Goal: Task Accomplishment & Management: Complete application form

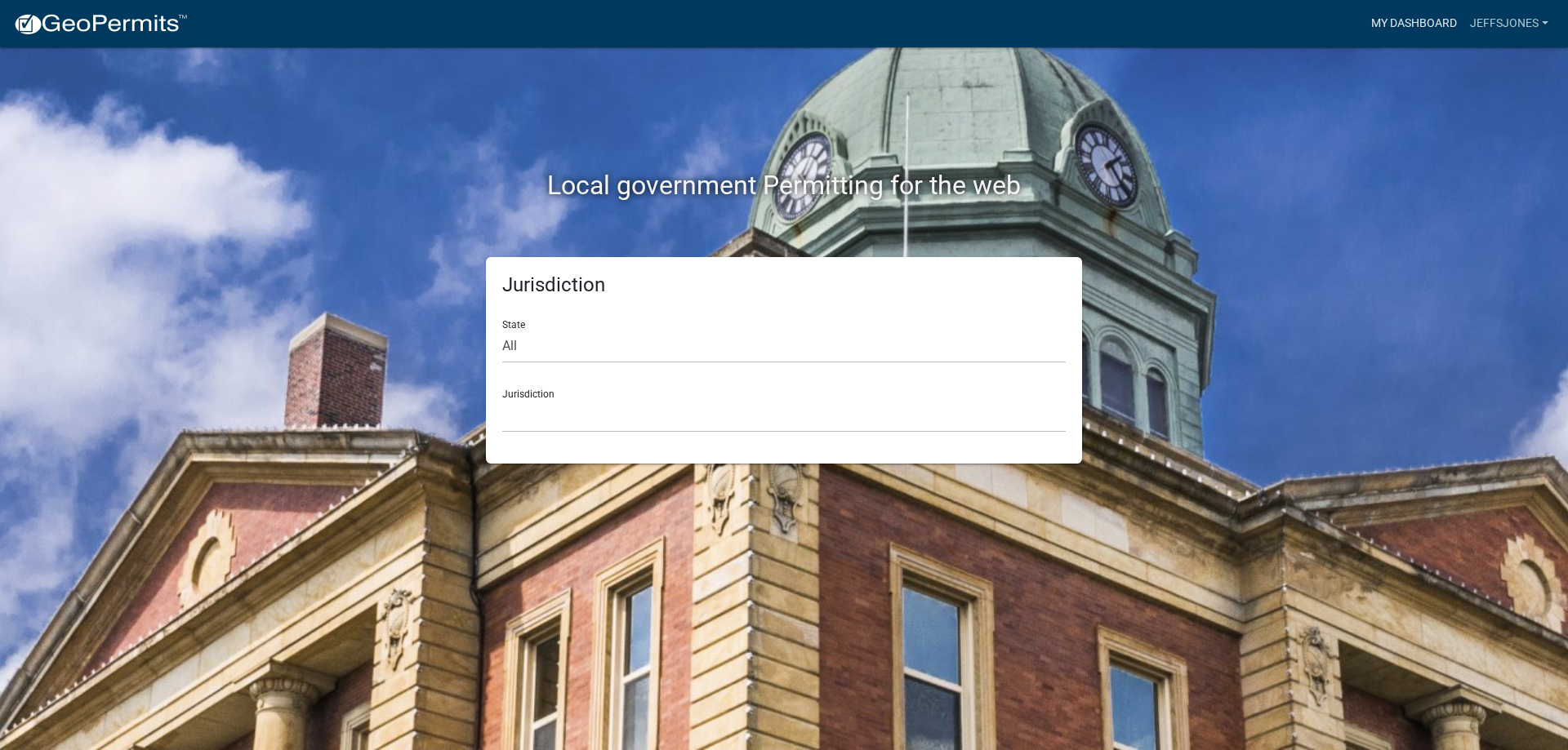
click at [1449, 18] on link "My Dashboard" at bounding box center [1414, 23] width 99 height 31
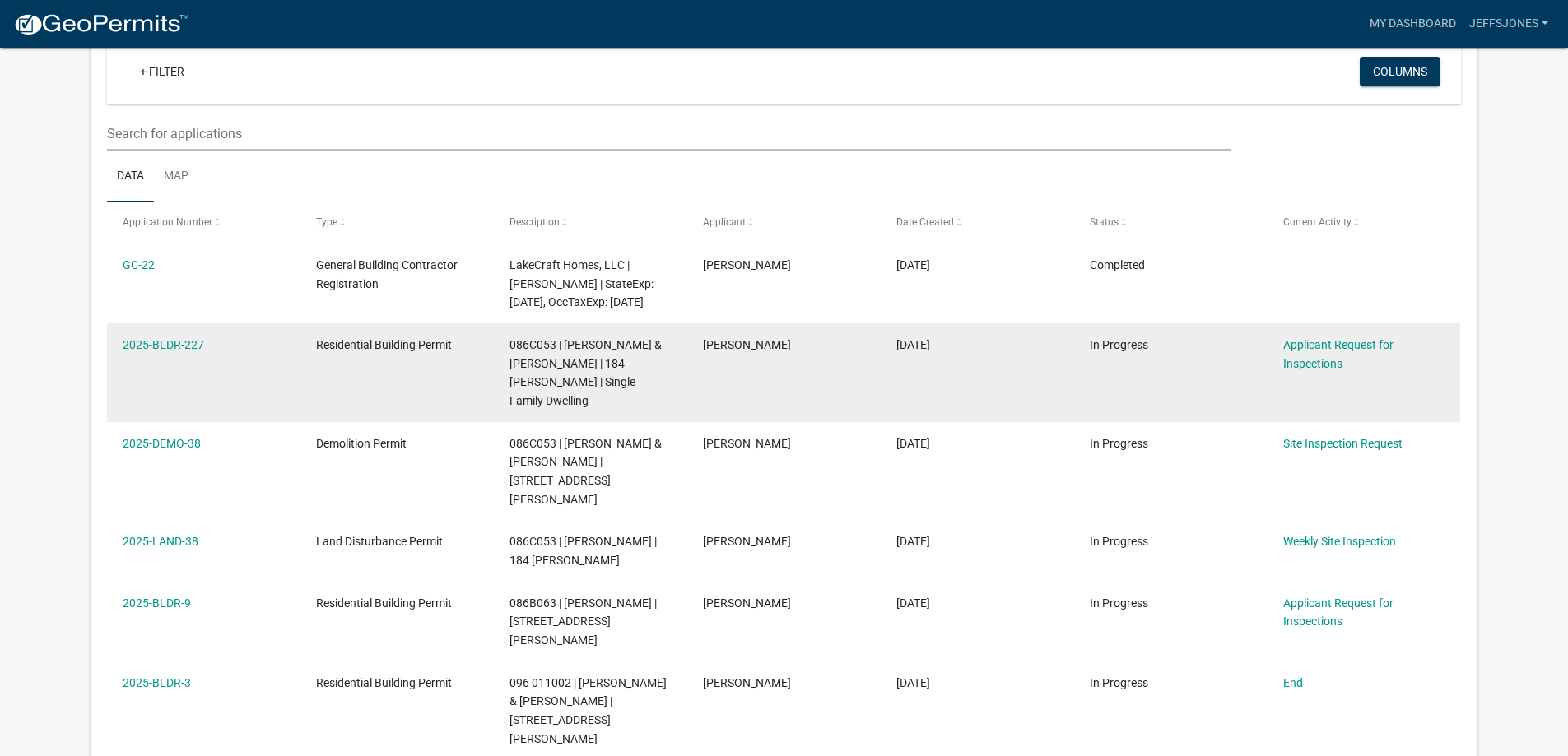
scroll to position [136, 0]
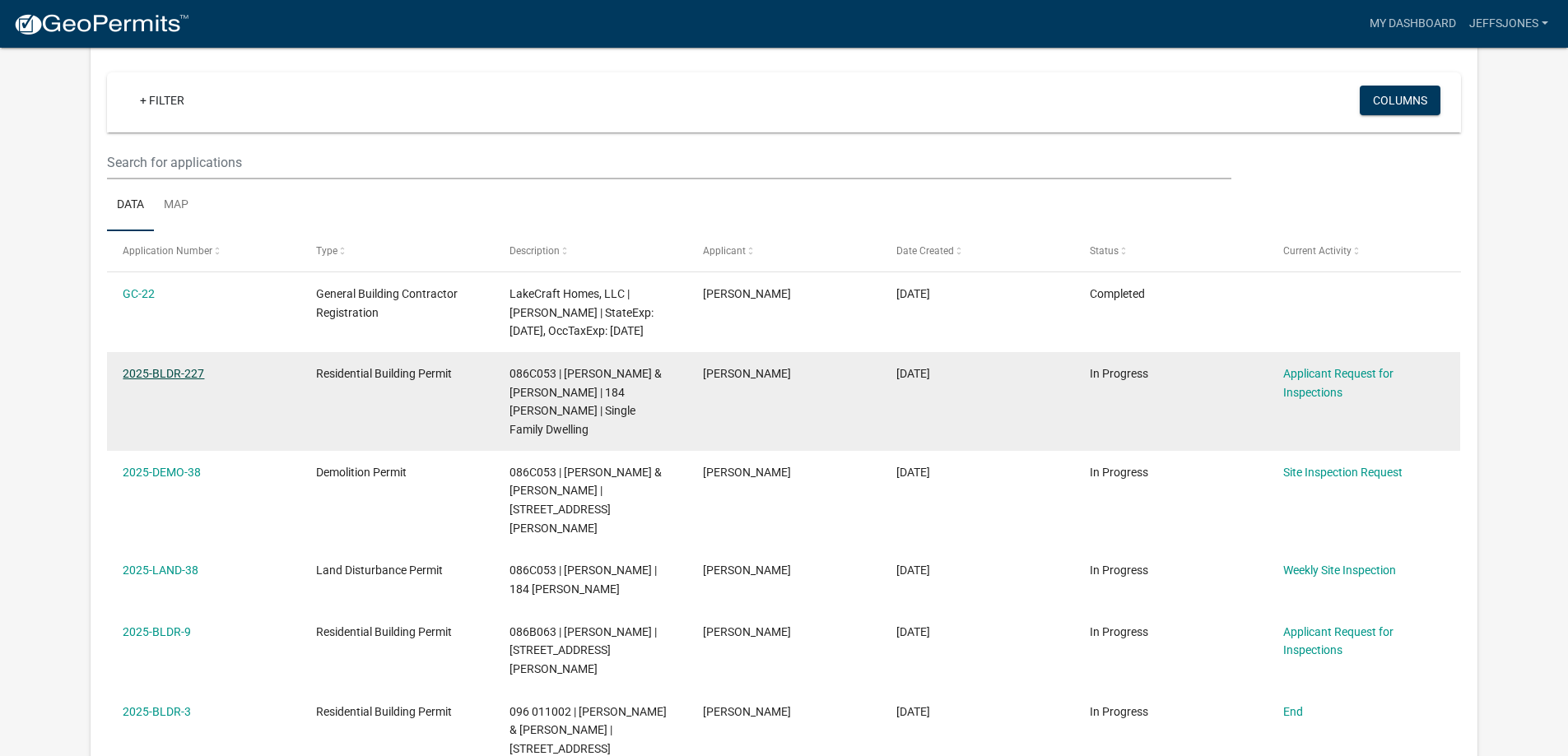
click at [193, 371] on link "2025-BLDR-227" at bounding box center [164, 374] width 81 height 14
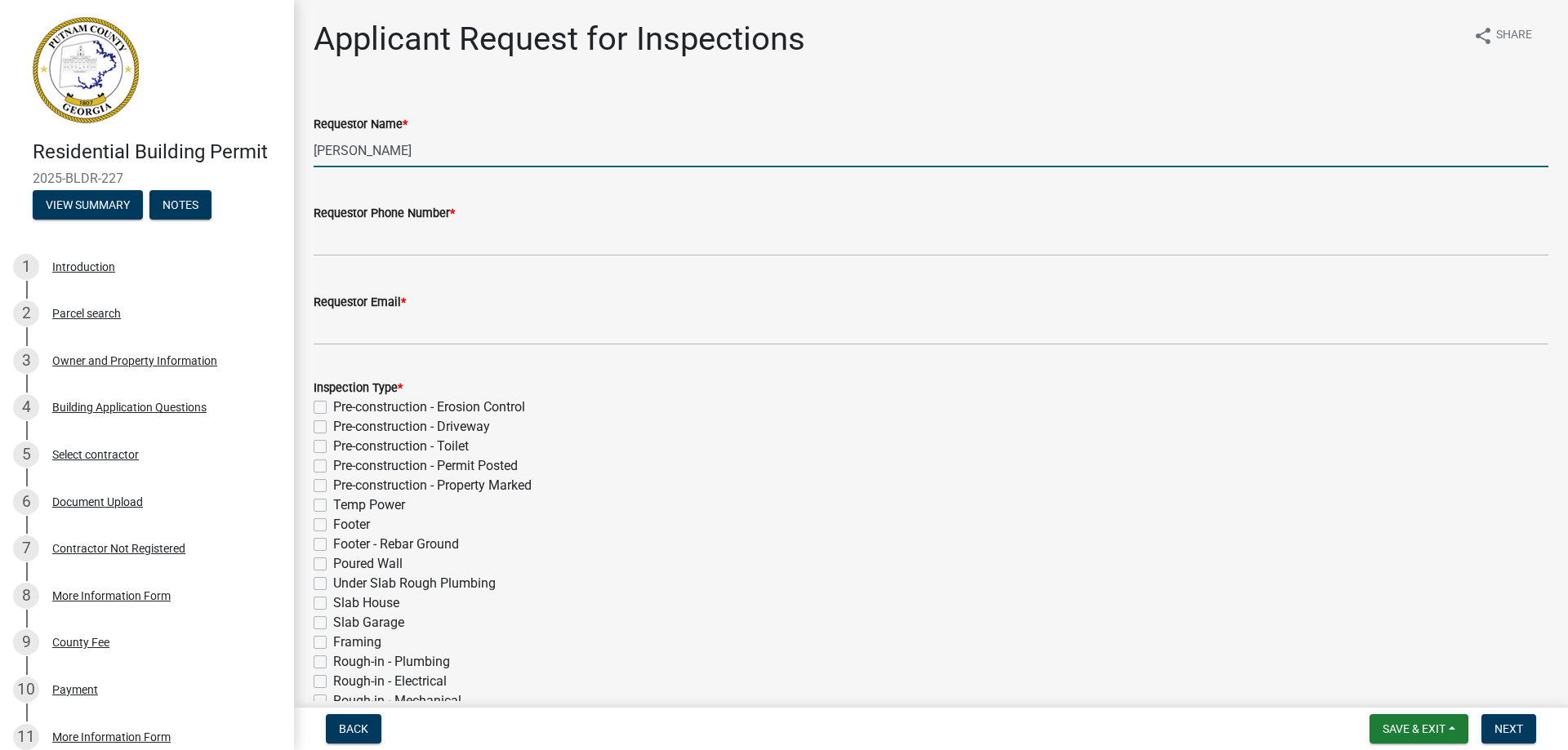
drag, startPoint x: 456, startPoint y: 147, endPoint x: 163, endPoint y: 138, distance: 293.1
click at [166, 154] on div "Residential Building Permit 2025-BLDR-227 View Summary Notes 1 Introduction 2 P…" at bounding box center [784, 375] width 1568 height 750
type input "[PERSON_NAME]"
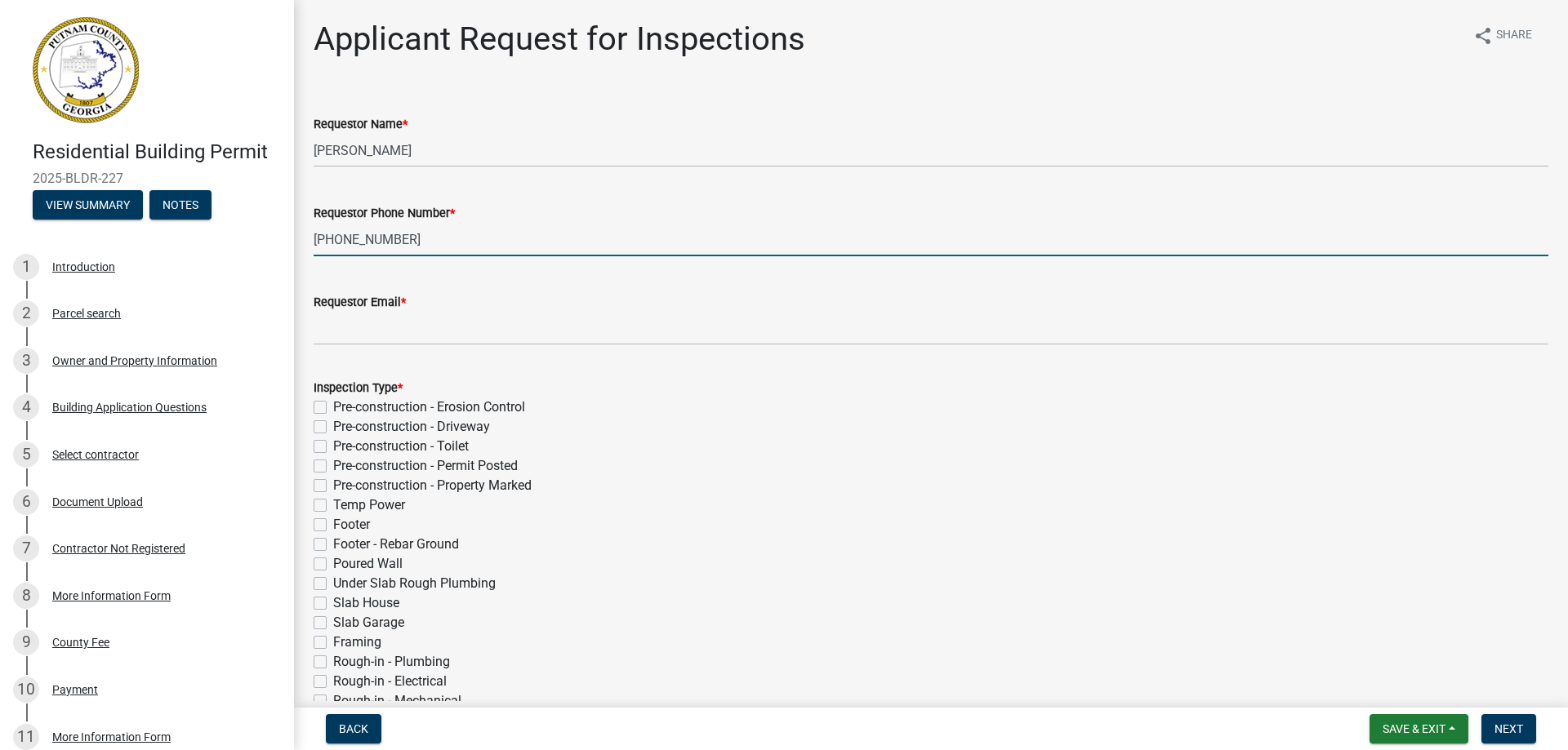
type input "[PHONE_NUMBER]"
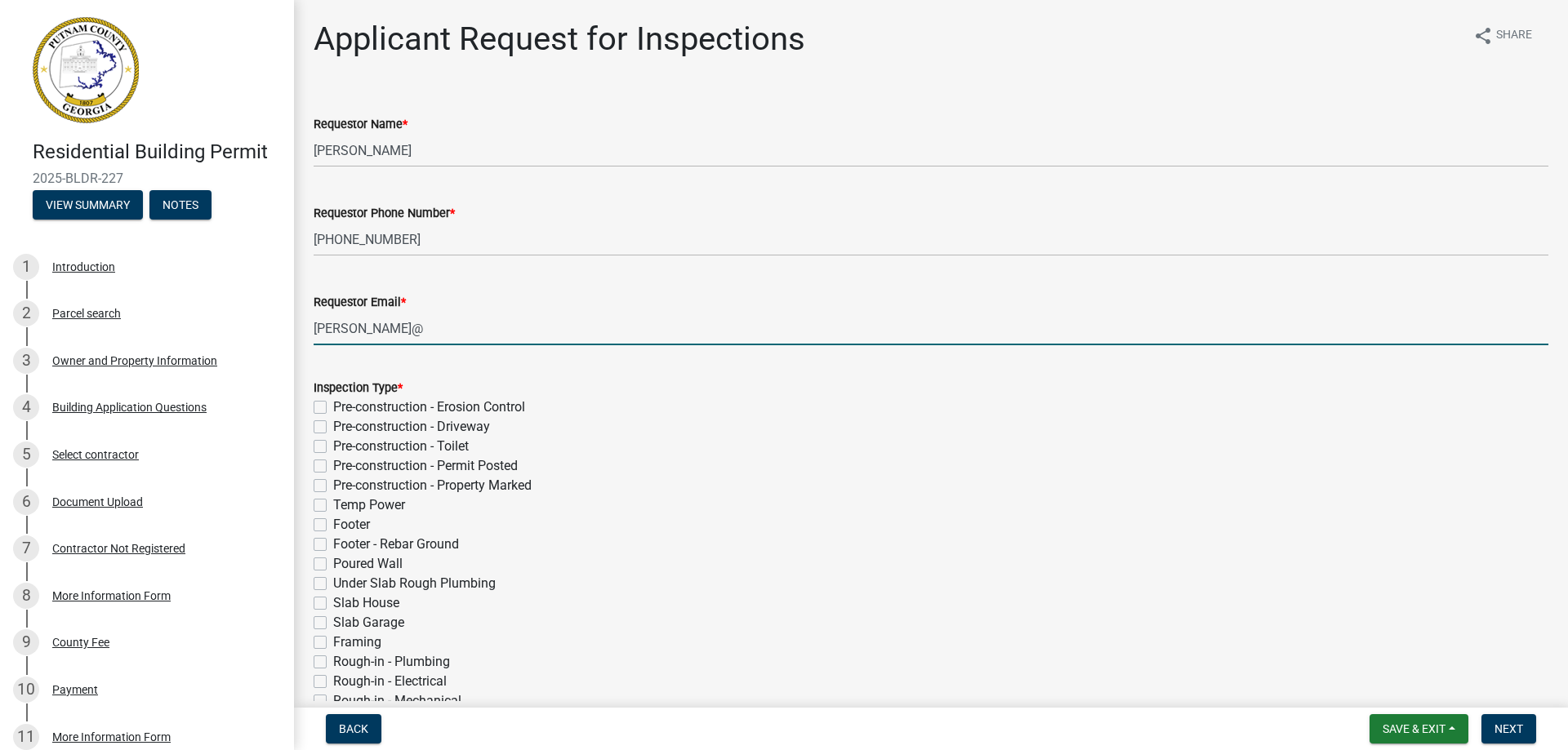
type input "[PERSON_NAME][EMAIL_ADDRESS][DOMAIN_NAME]"
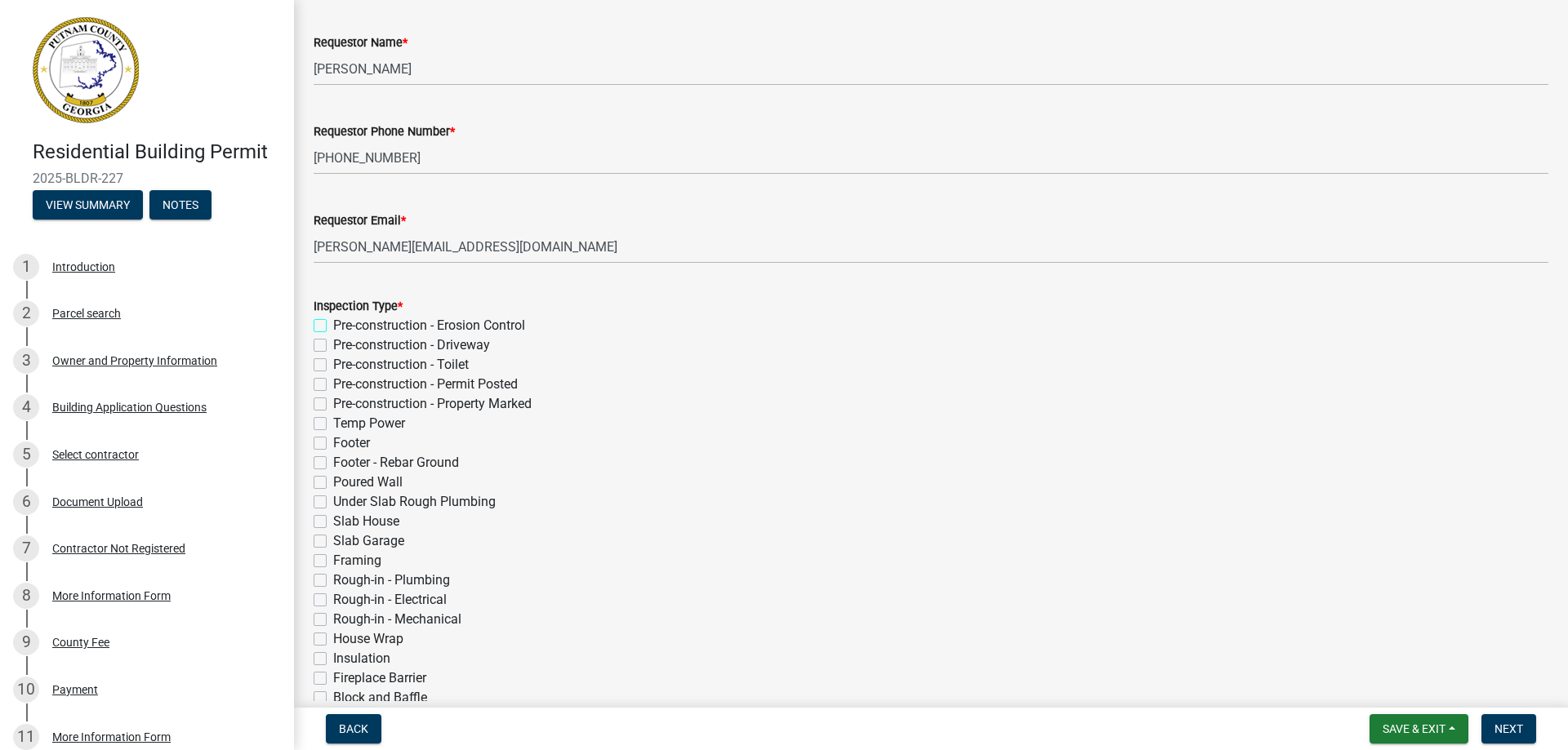
scroll to position [163, 0]
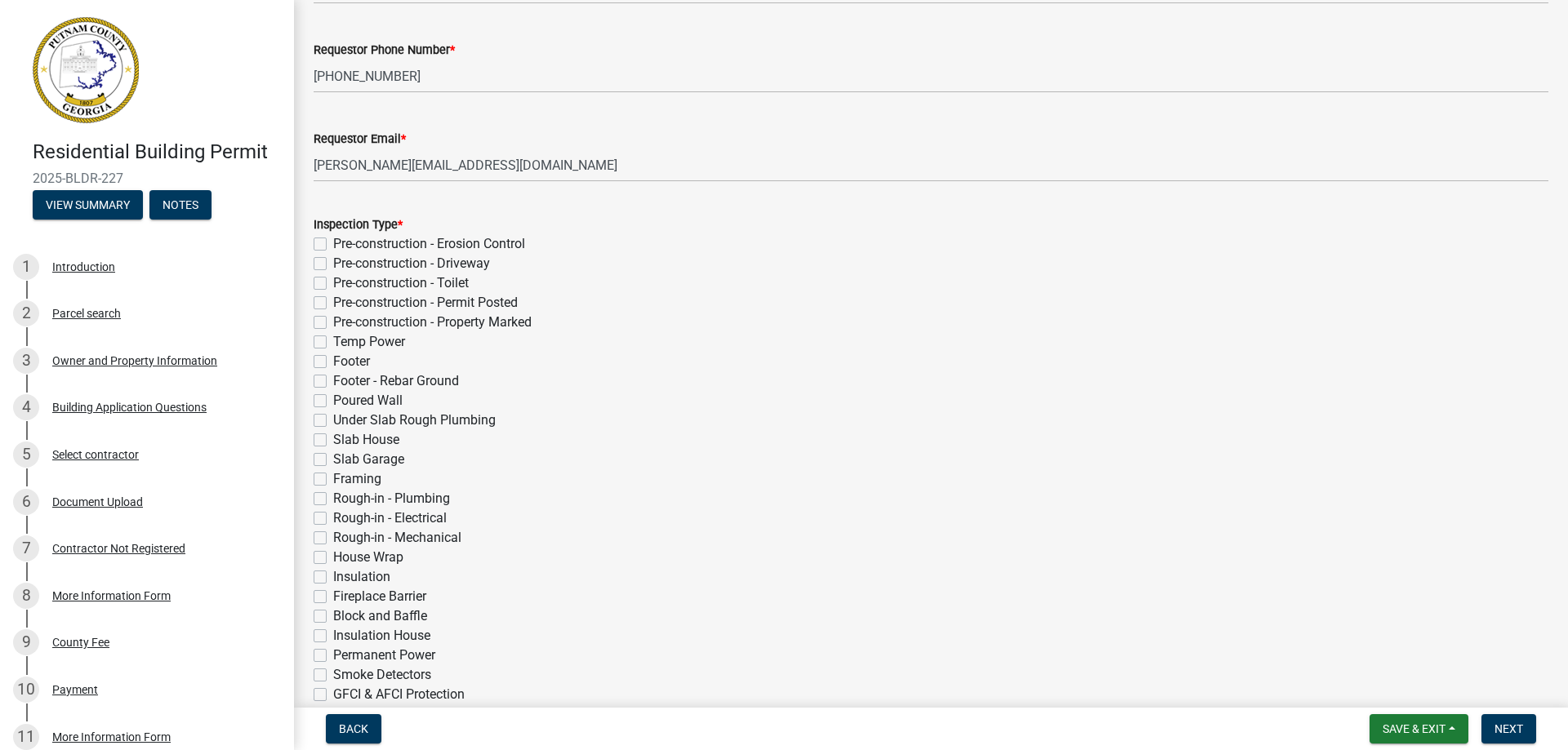
click at [333, 361] on label "Footer" at bounding box center [351, 362] width 37 height 19
click at [333, 361] on input "Footer" at bounding box center [338, 357] width 11 height 11
checkbox input "true"
checkbox input "false"
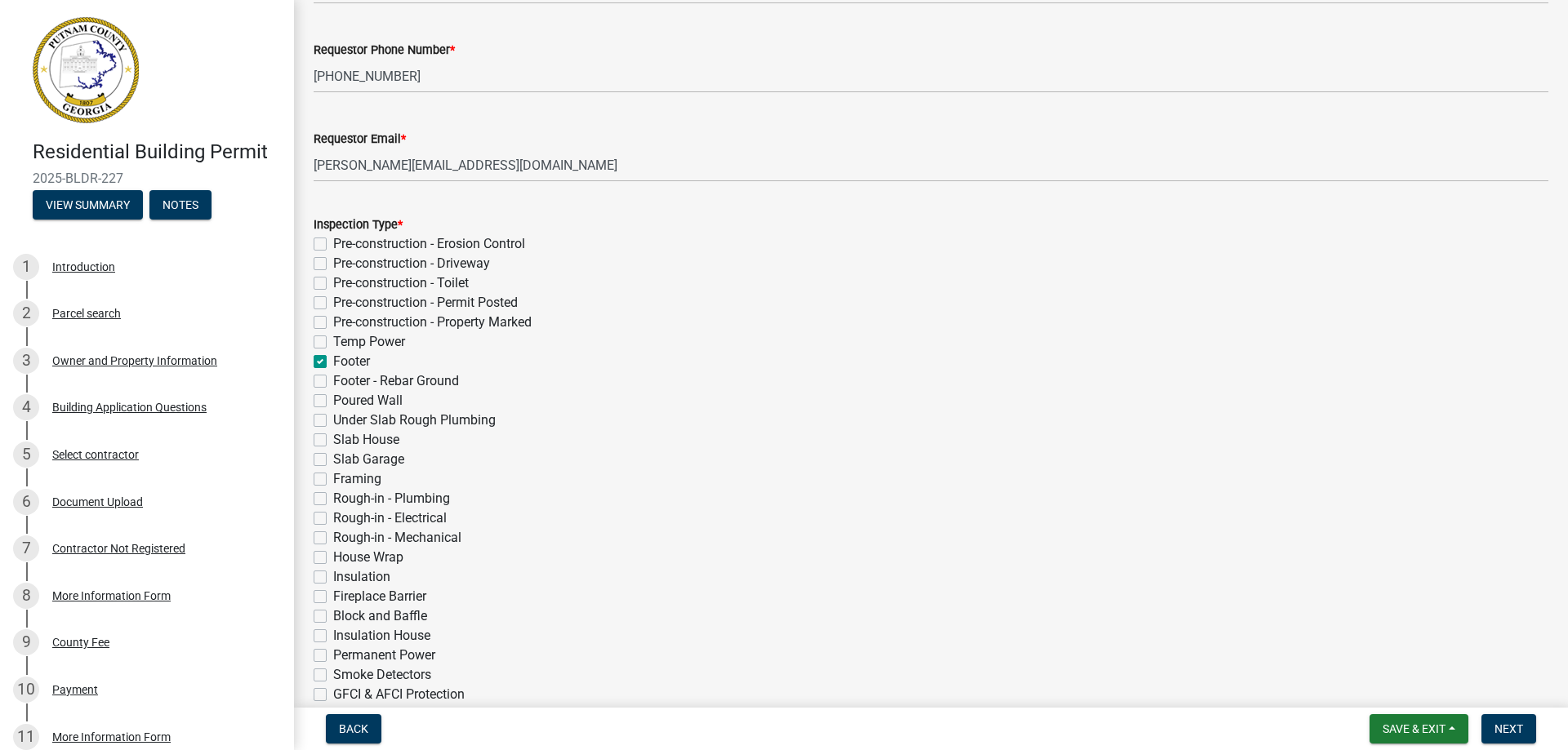
checkbox input "false"
checkbox input "true"
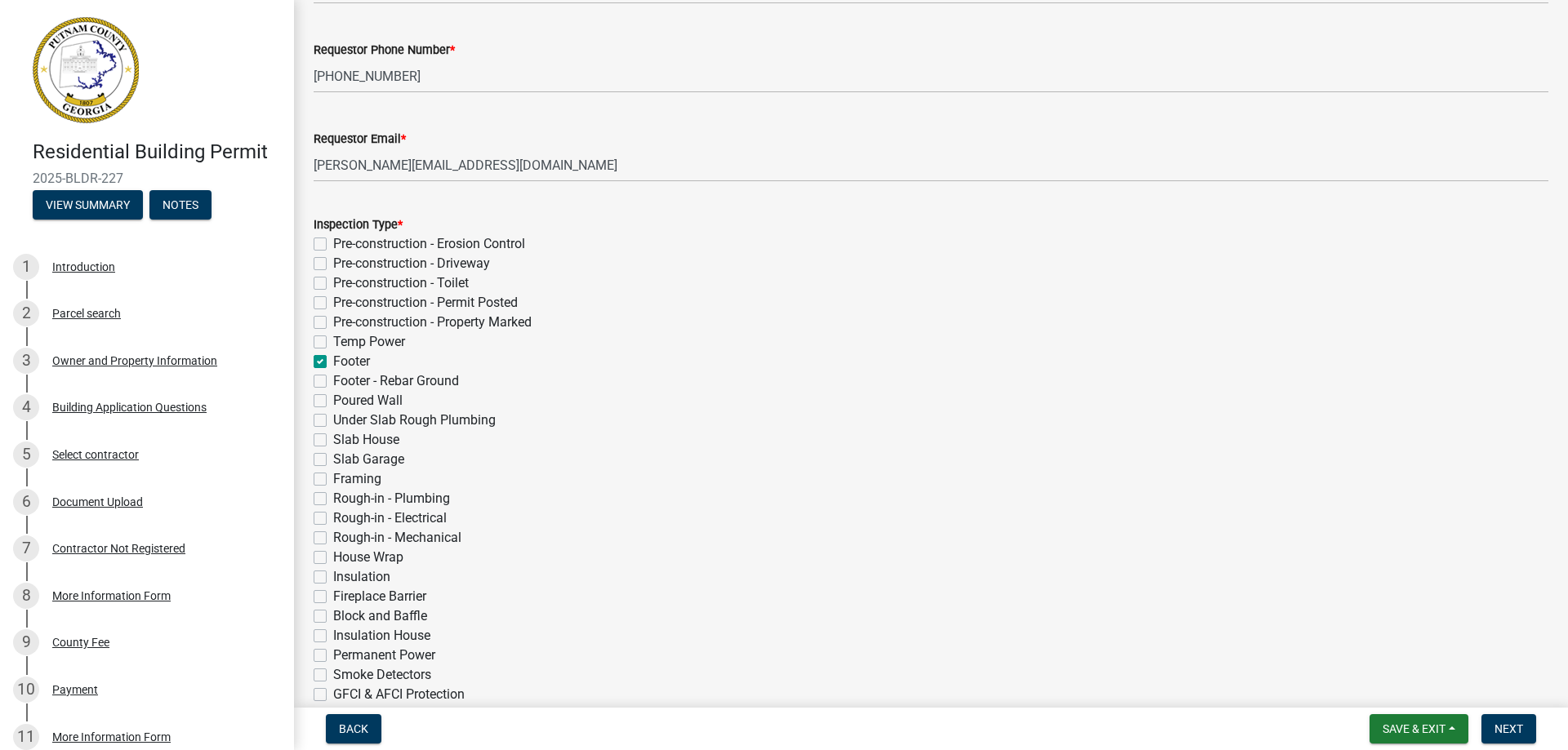
checkbox input "false"
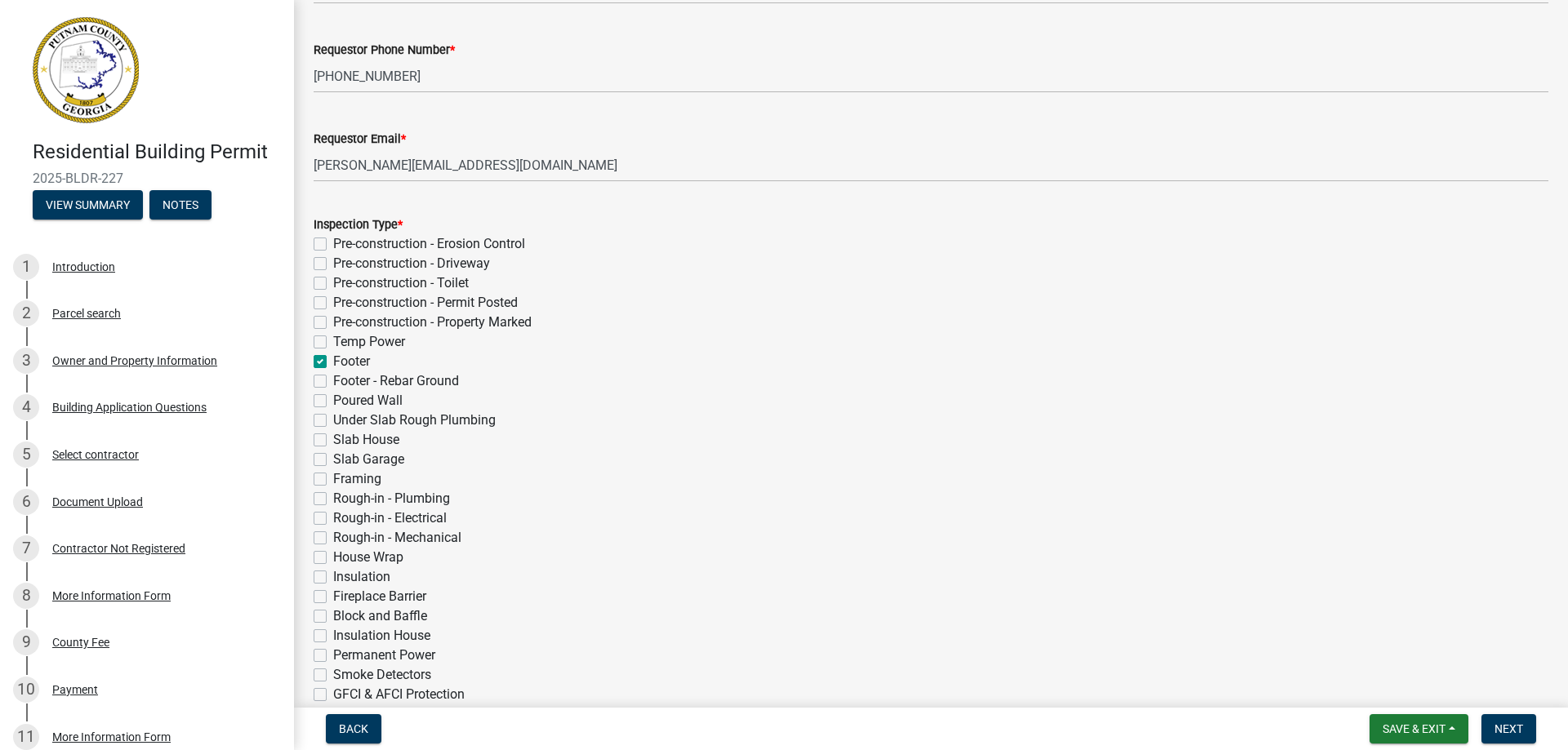
checkbox input "false"
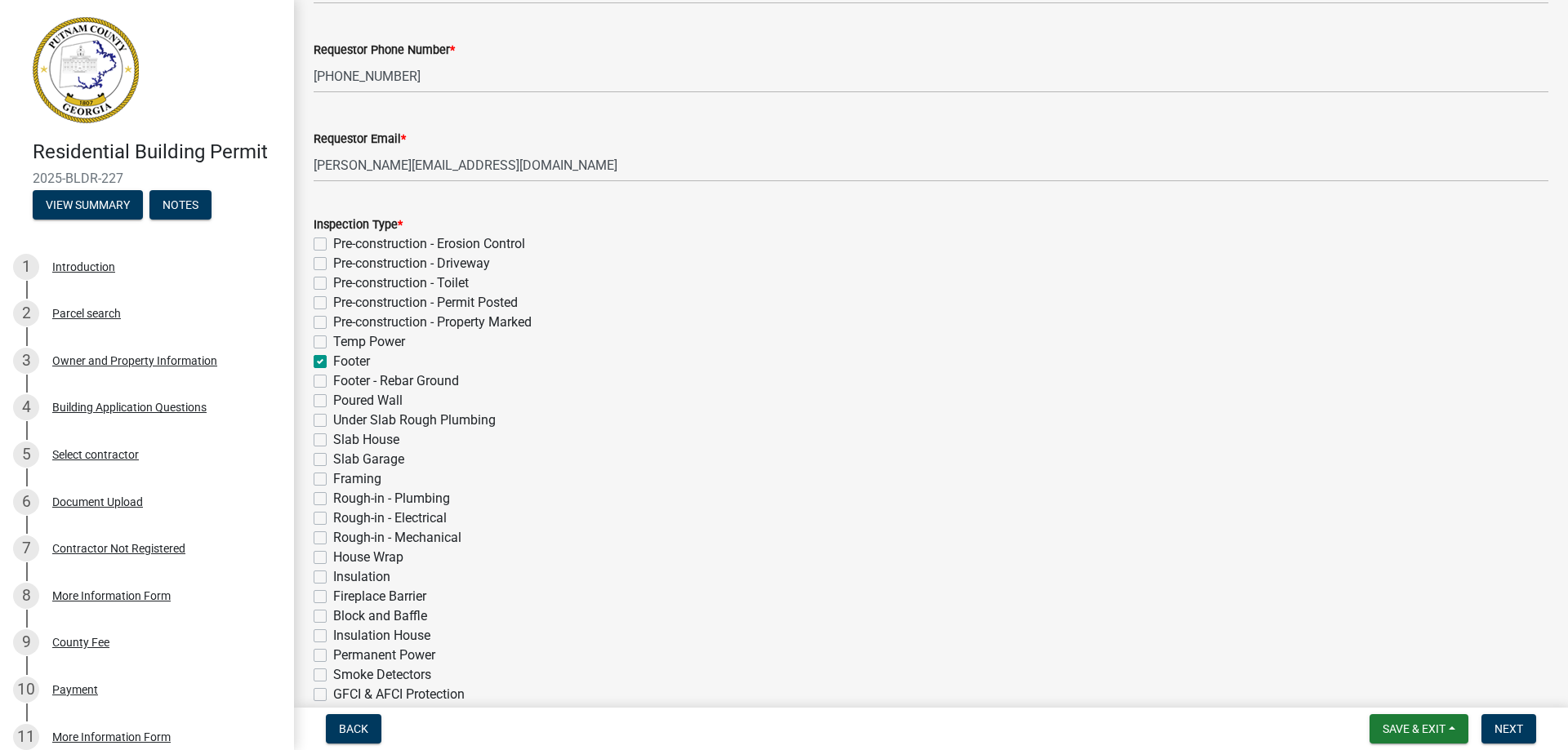
checkbox input "false"
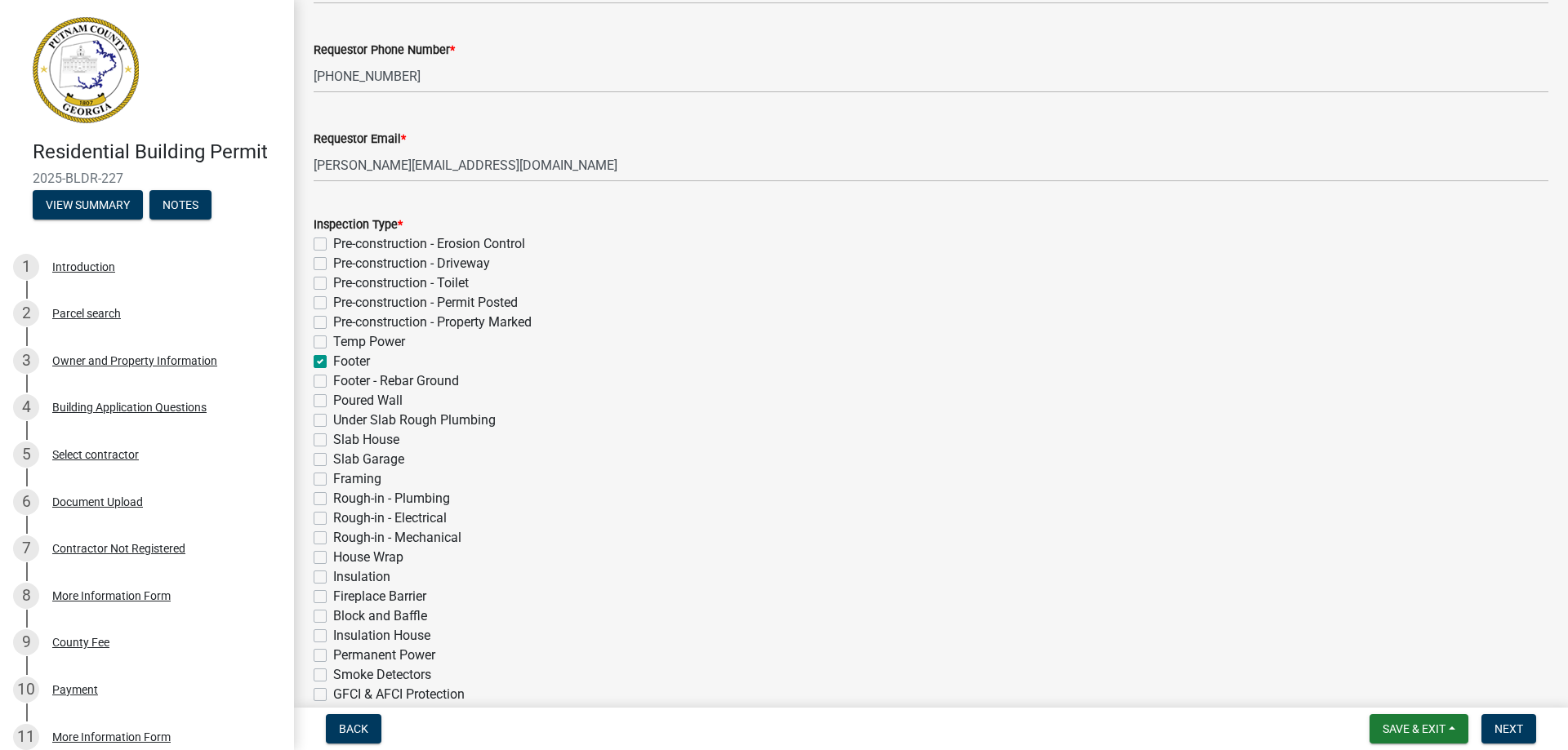
checkbox input "false"
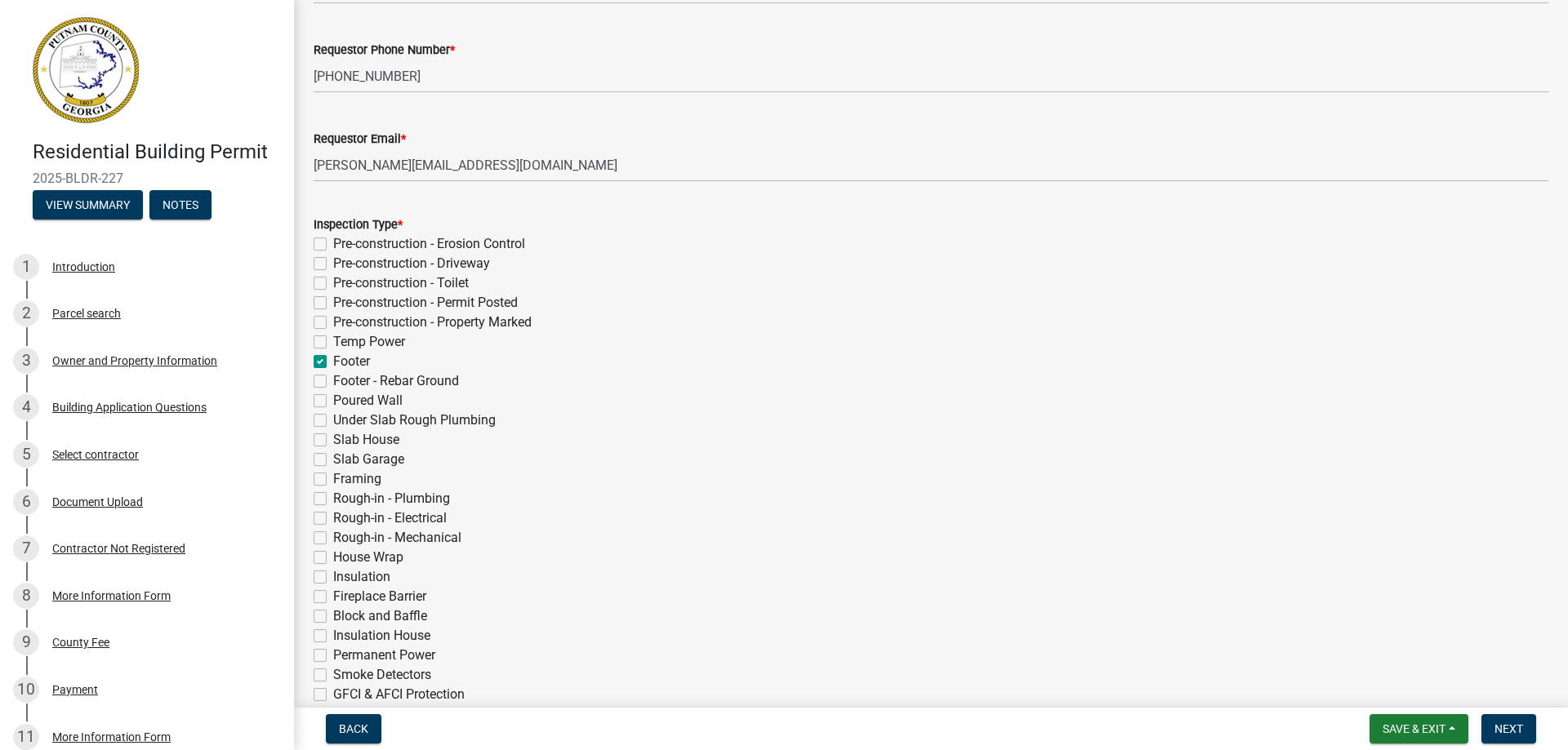
checkbox input "false"
click at [333, 386] on label "Footer - Rebar Ground" at bounding box center [395, 381] width 126 height 19
click at [333, 382] on input "Footer - Rebar Ground" at bounding box center [338, 376] width 11 height 11
checkbox input "true"
checkbox input "false"
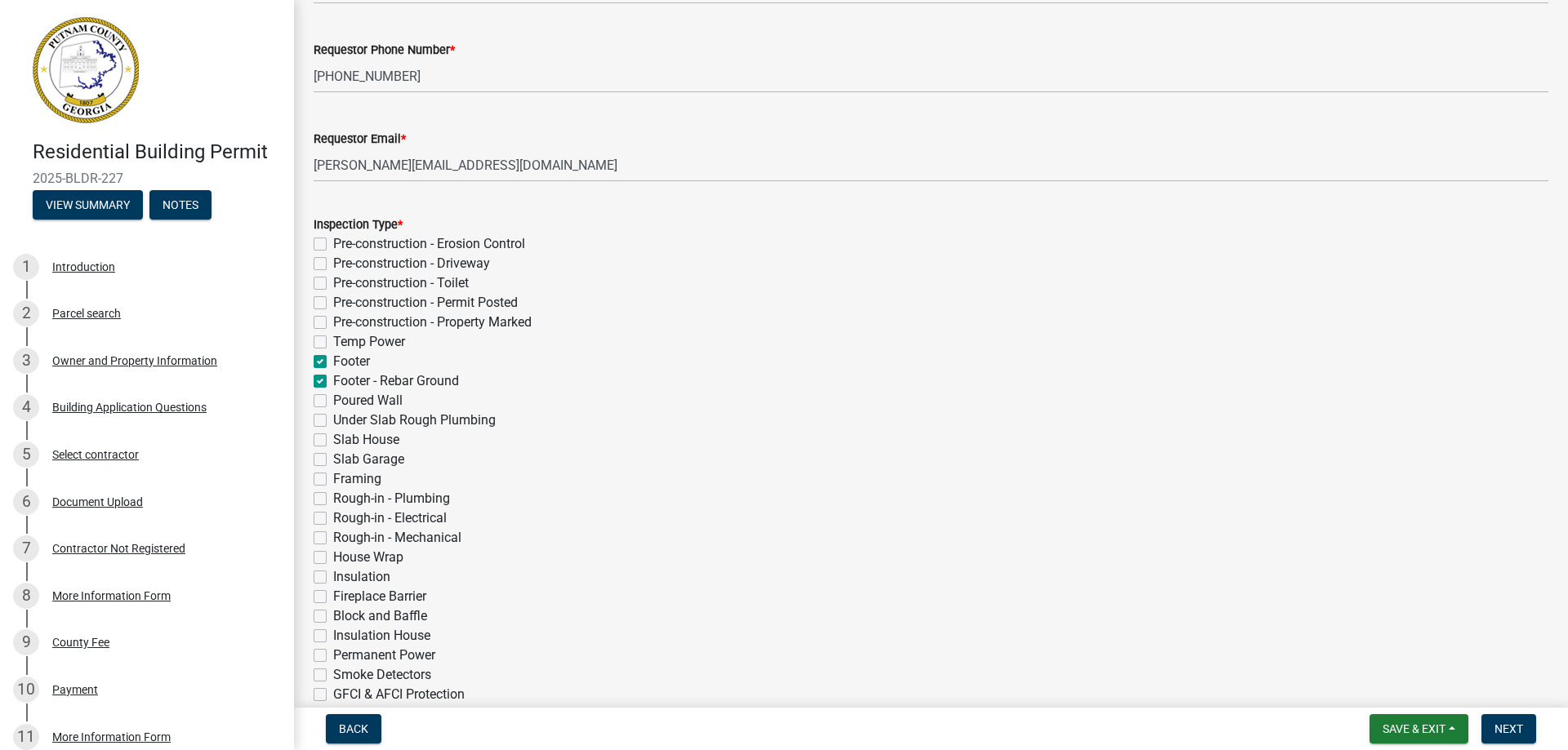
checkbox input "false"
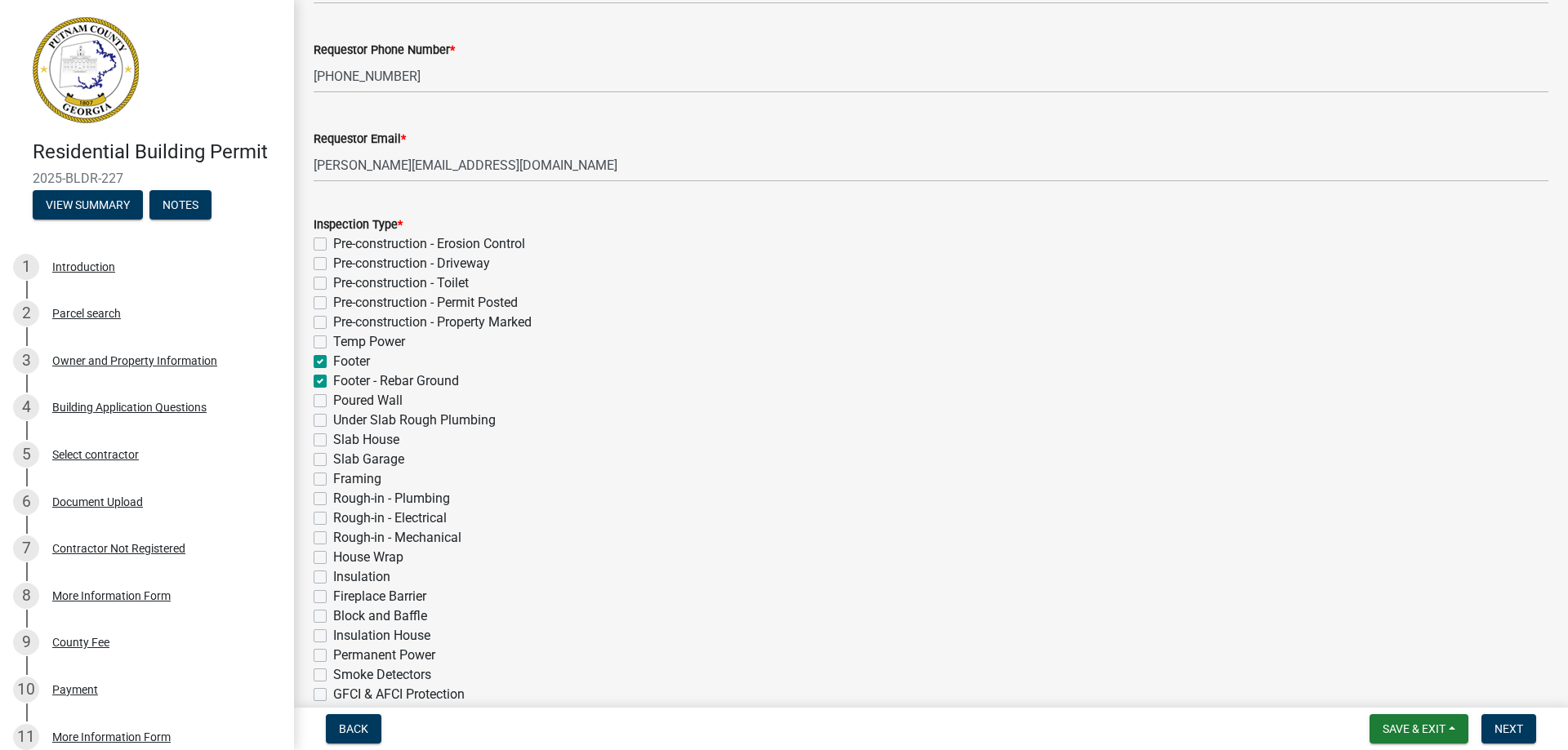
checkbox input "true"
checkbox input "false"
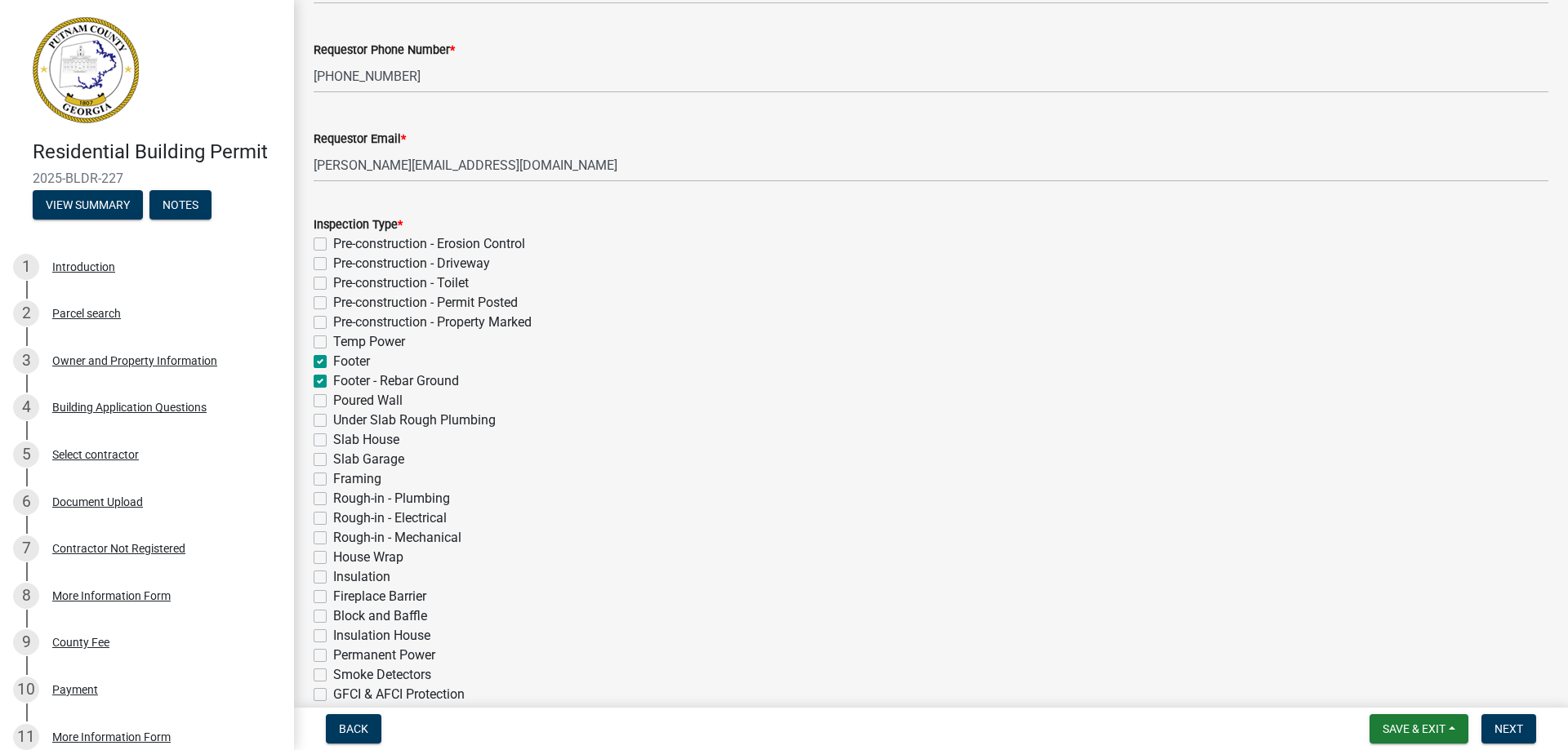
checkbox input "false"
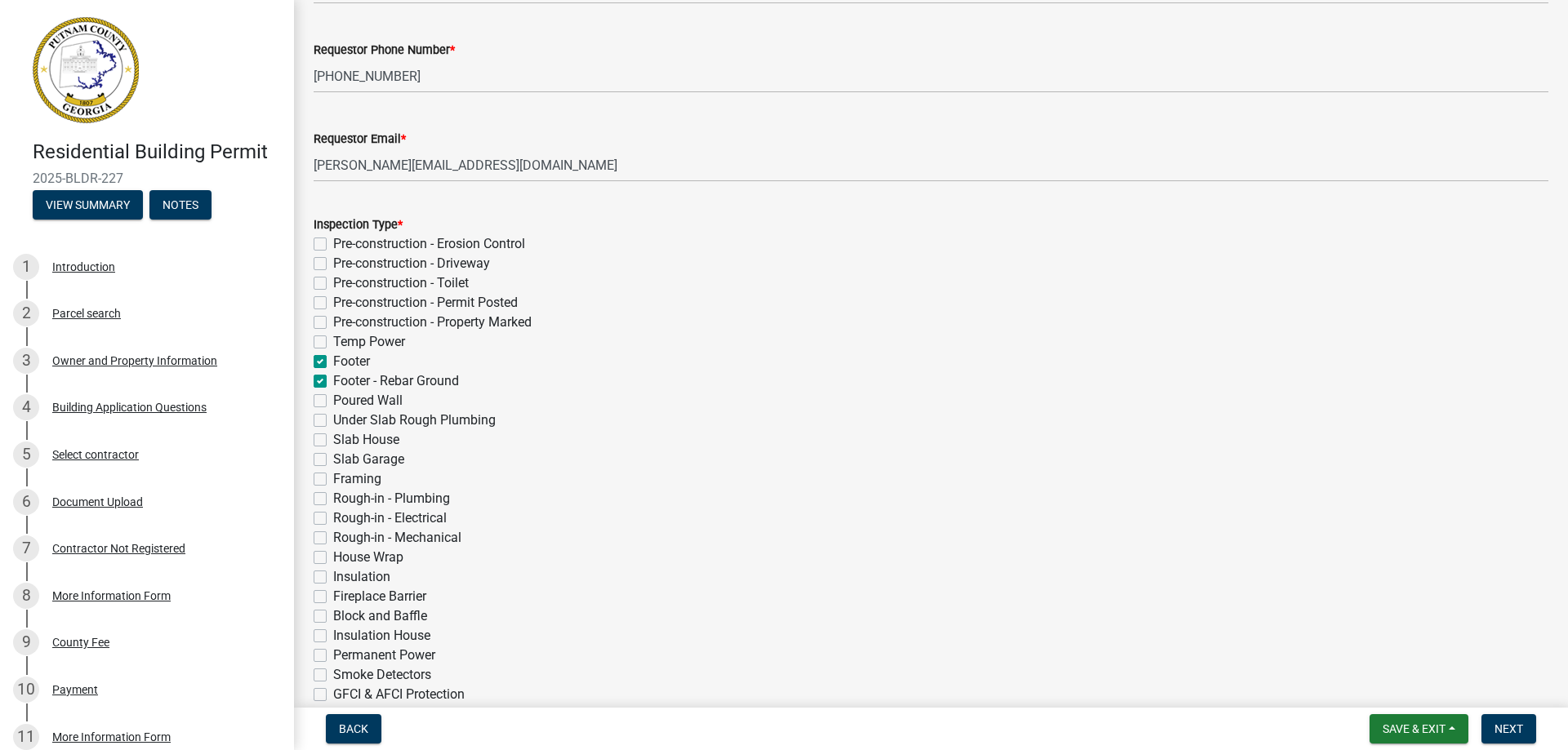
checkbox input "false"
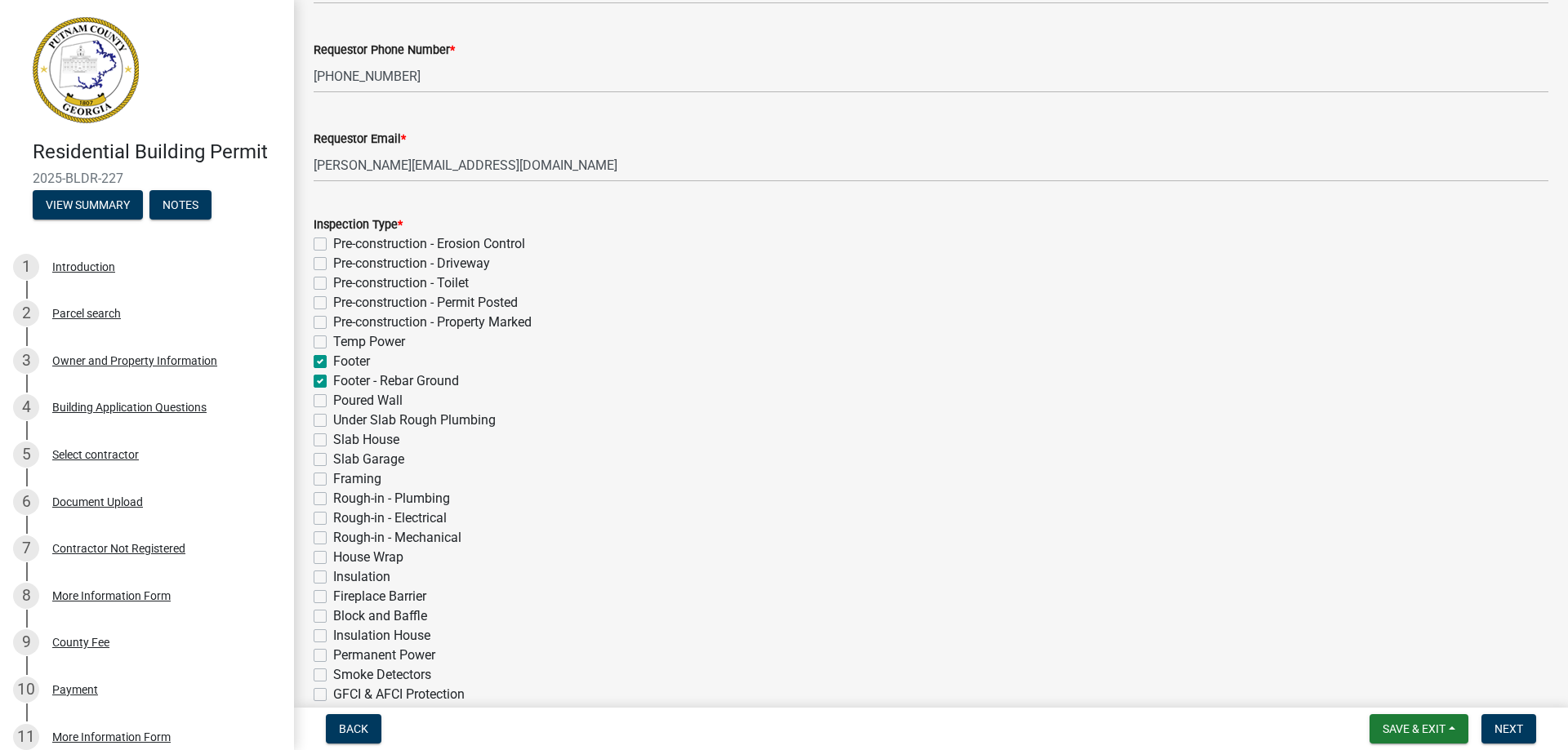
checkbox input "false"
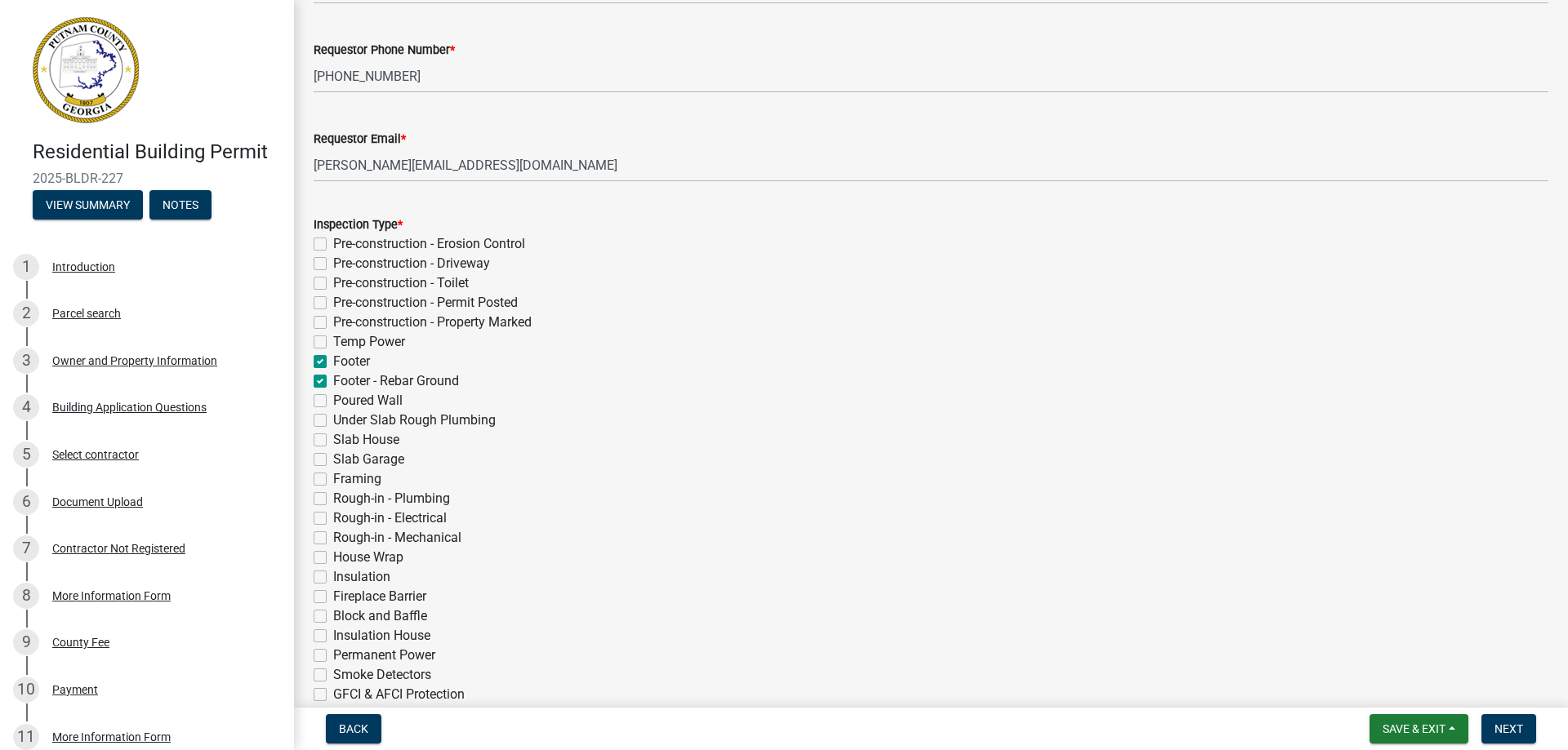
checkbox input "false"
click at [333, 380] on label "Footer - Rebar Ground" at bounding box center [395, 381] width 126 height 19
click at [333, 380] on input "Footer - Rebar Ground" at bounding box center [338, 376] width 11 height 11
checkbox input "false"
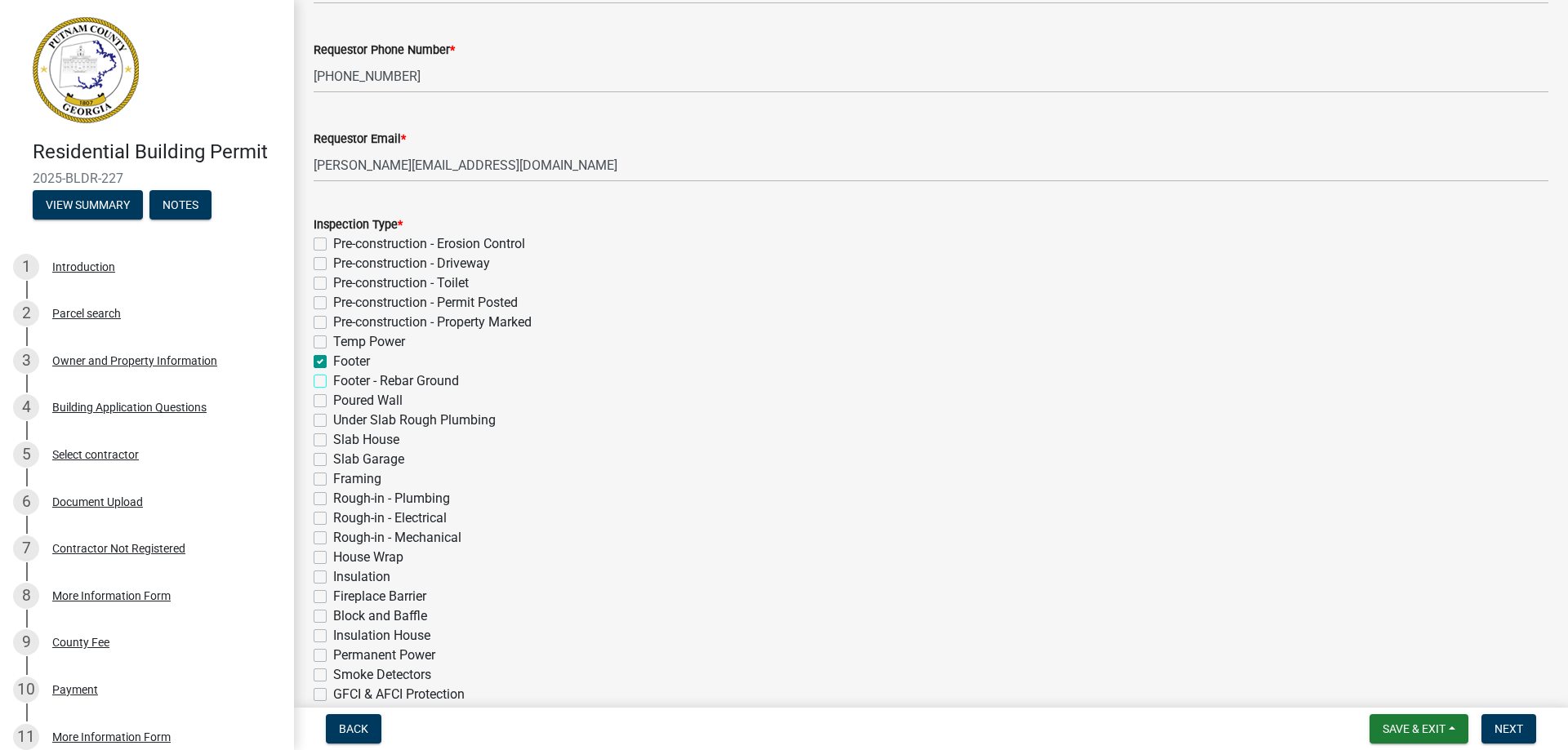
checkbox input "false"
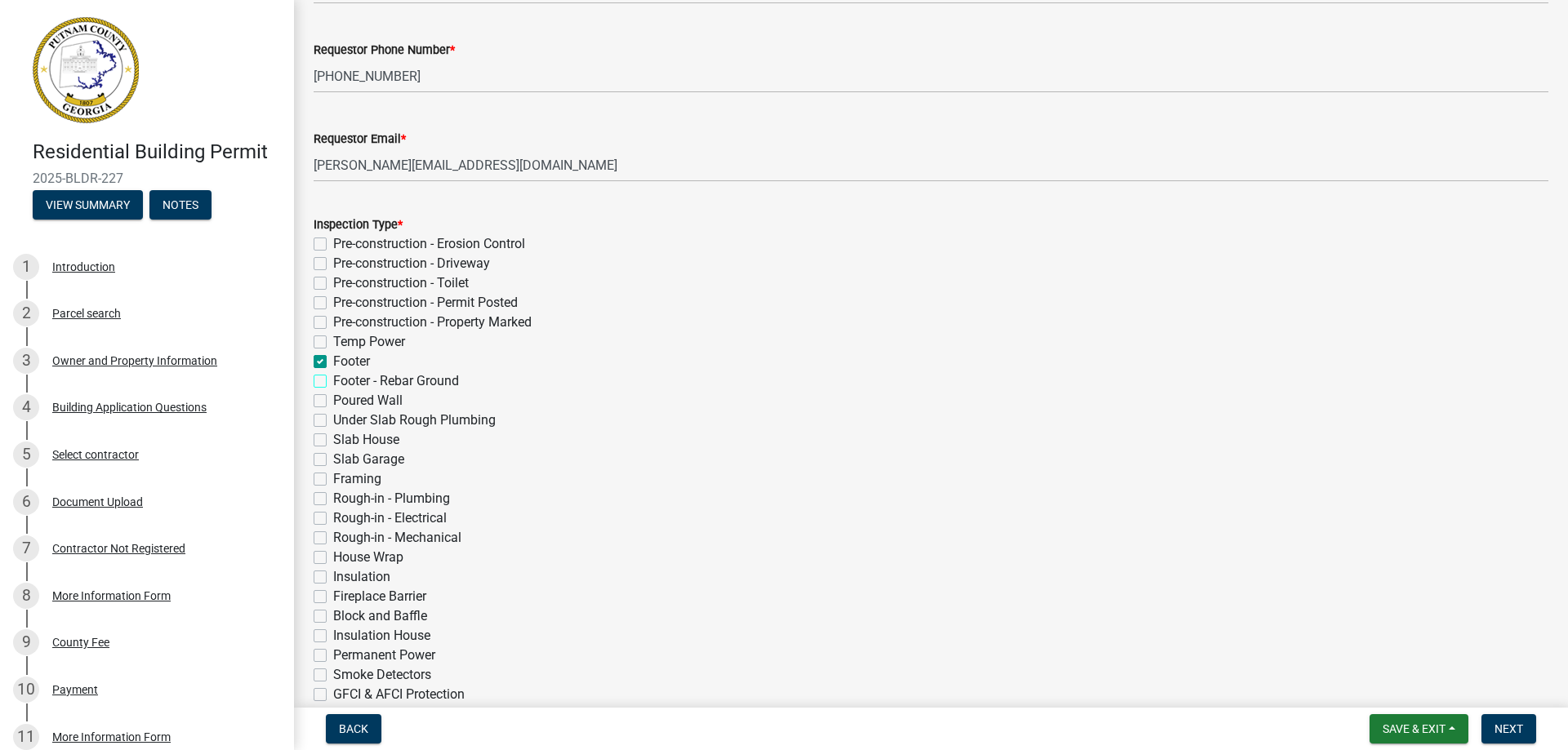
checkbox input "false"
checkbox input "true"
checkbox input "false"
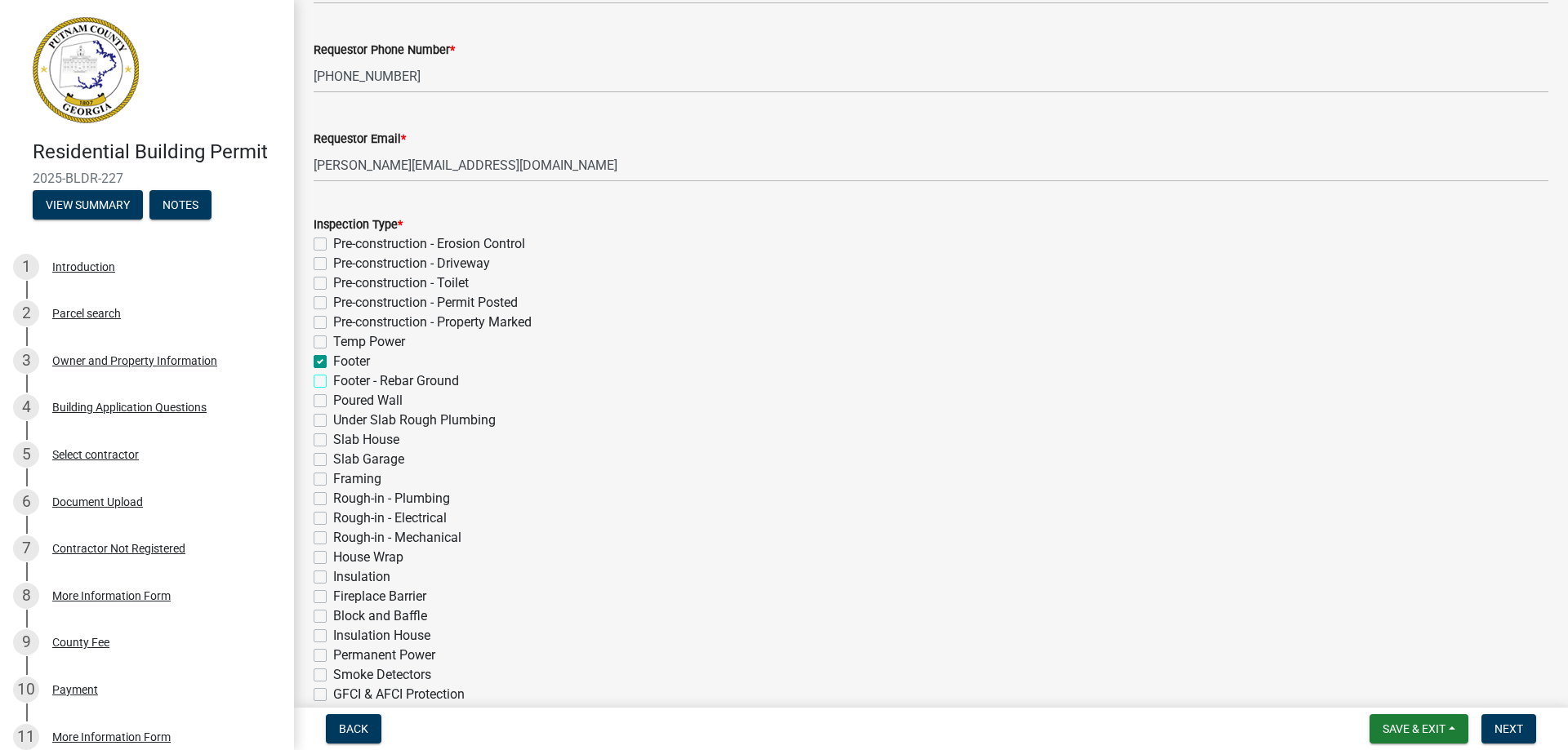
checkbox input "false"
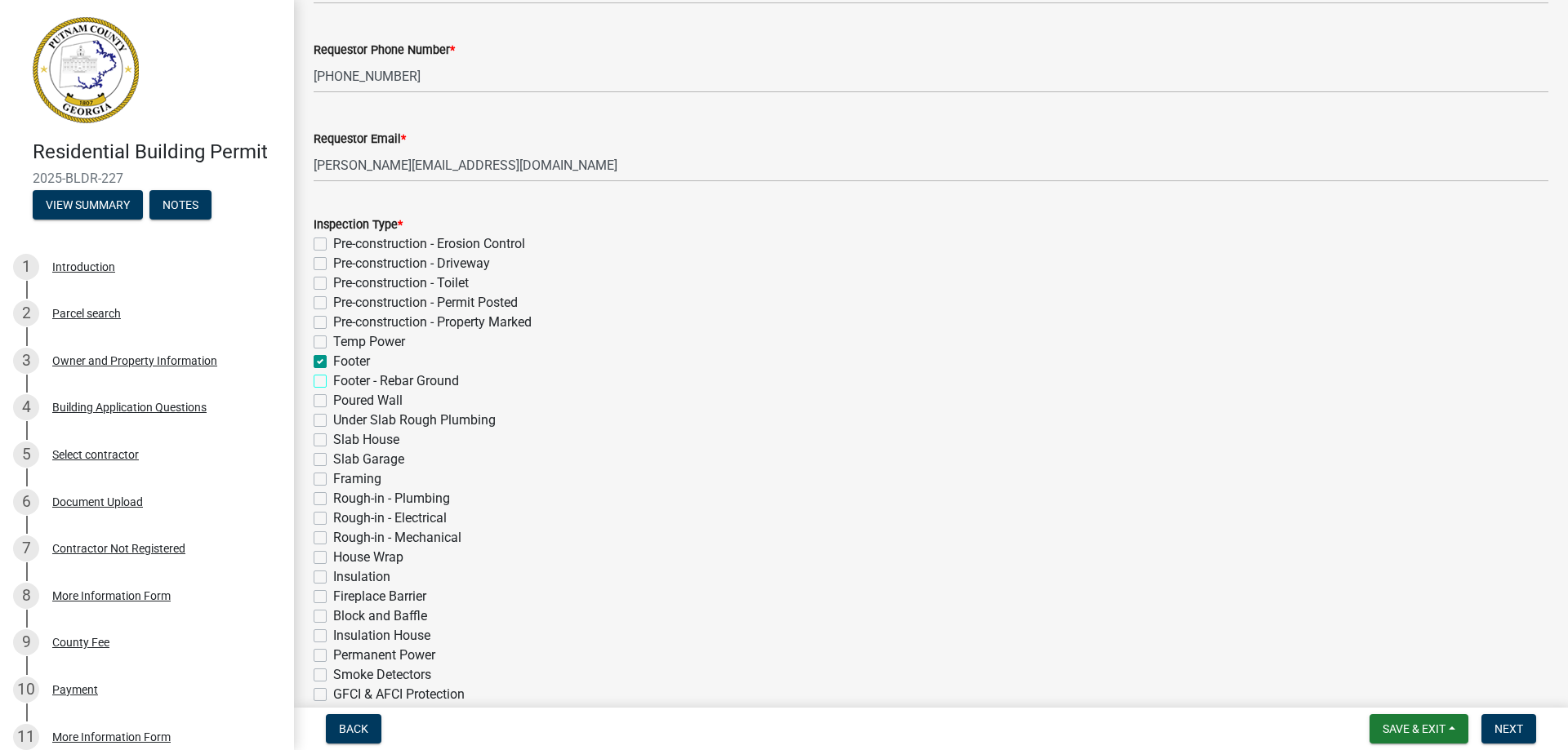
checkbox input "false"
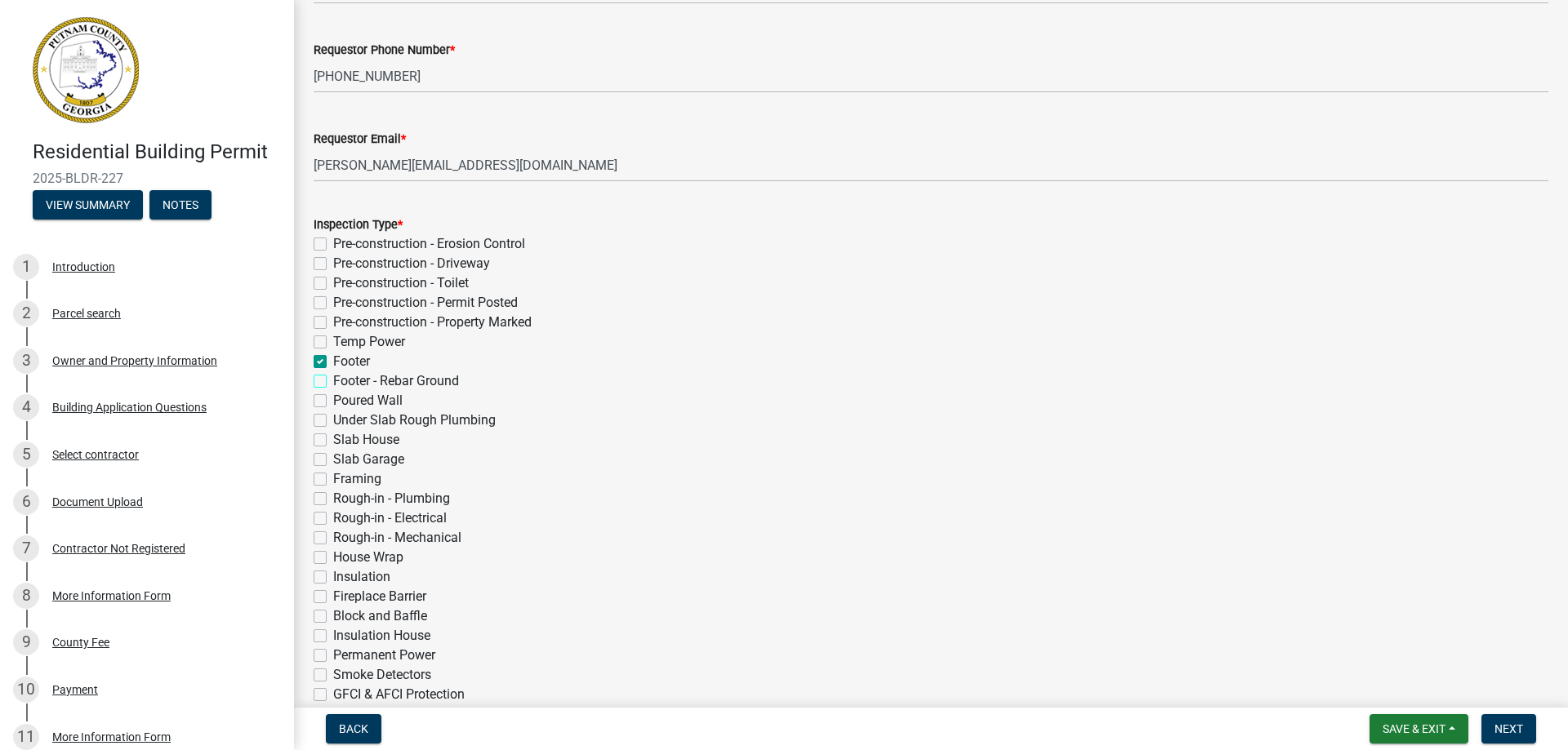
checkbox input "false"
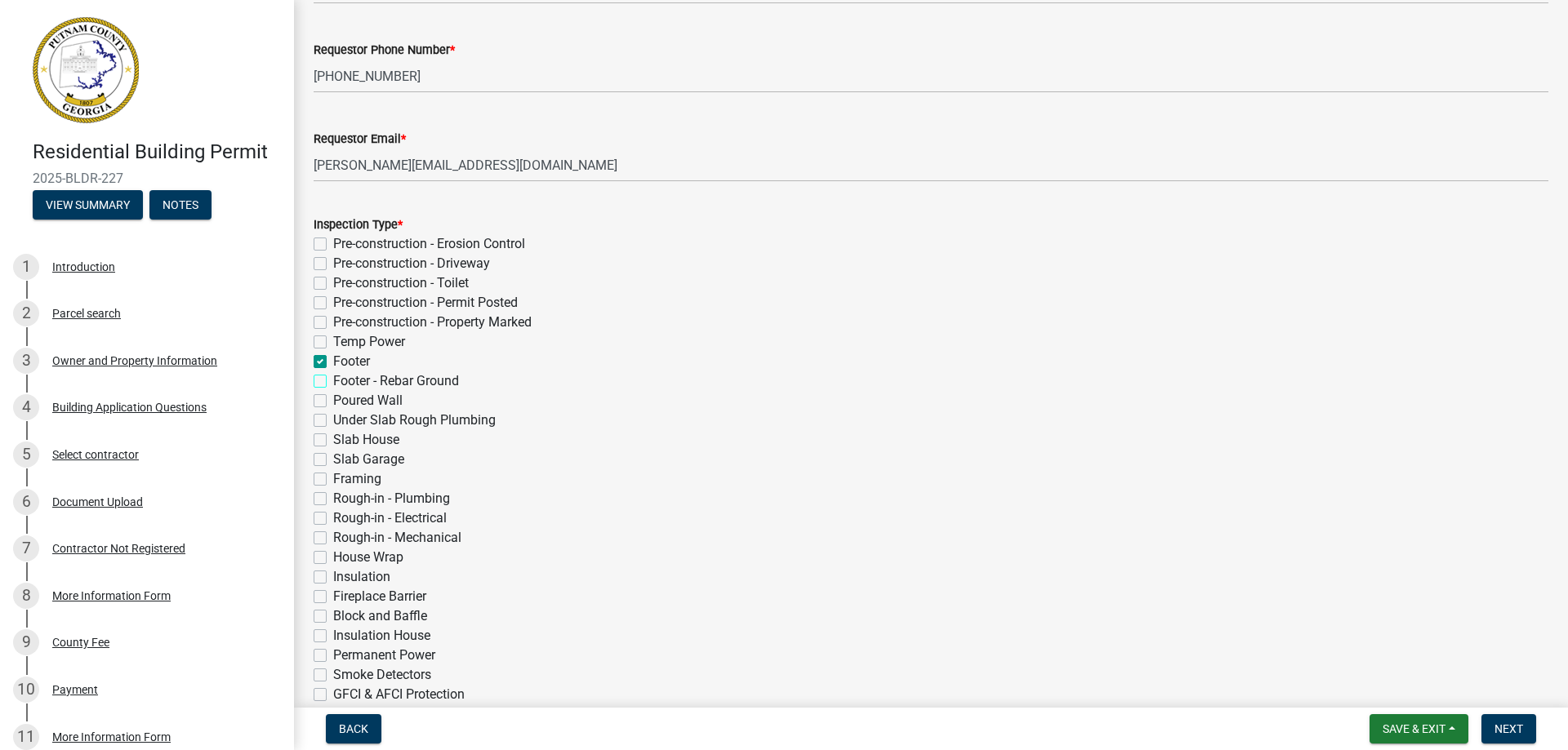
checkbox input "false"
drag, startPoint x: 321, startPoint y: 382, endPoint x: 336, endPoint y: 387, distance: 15.8
click at [333, 382] on label "Footer - Rebar Ground" at bounding box center [395, 381] width 126 height 19
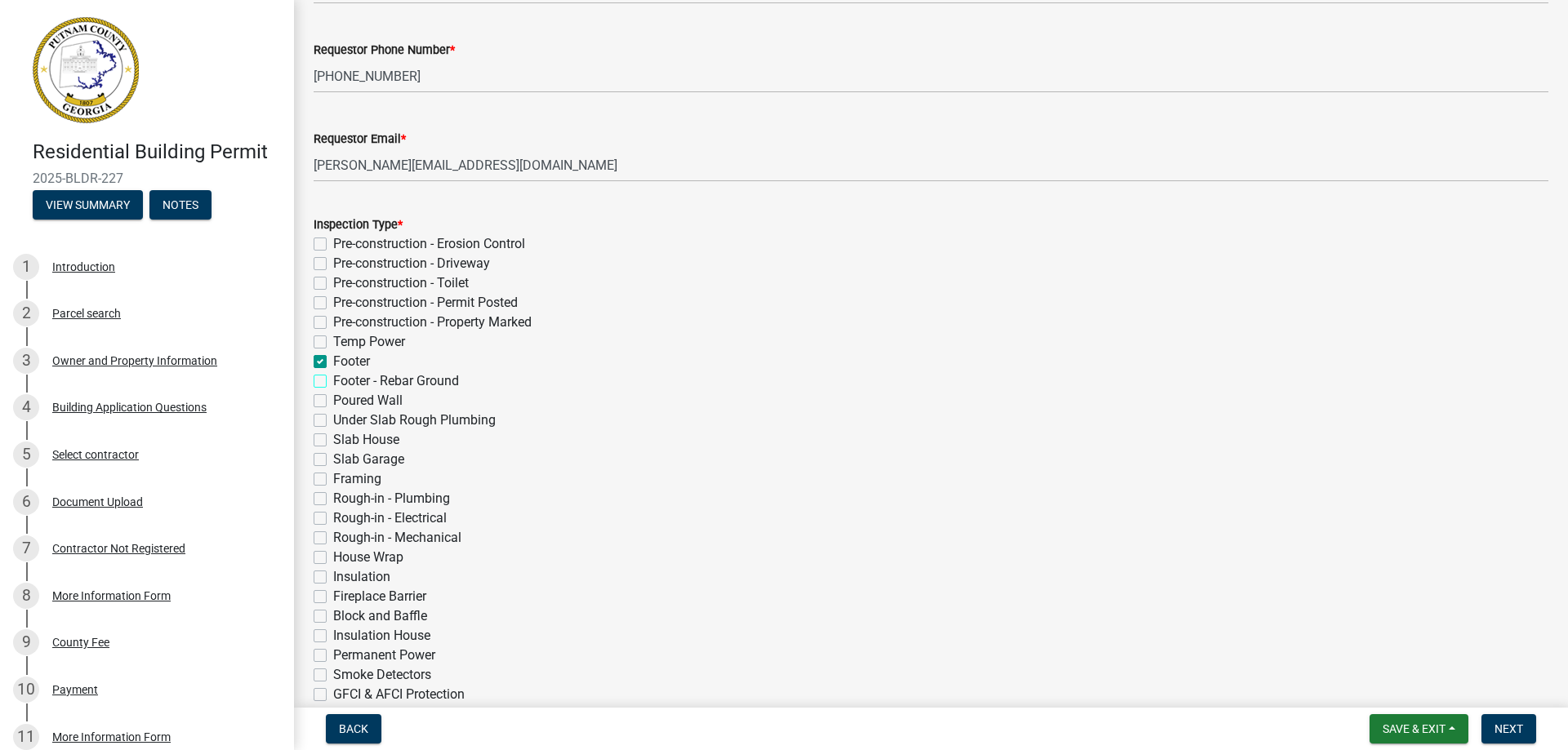
click at [333, 382] on input "Footer - Rebar Ground" at bounding box center [338, 376] width 11 height 11
checkbox input "true"
checkbox input "false"
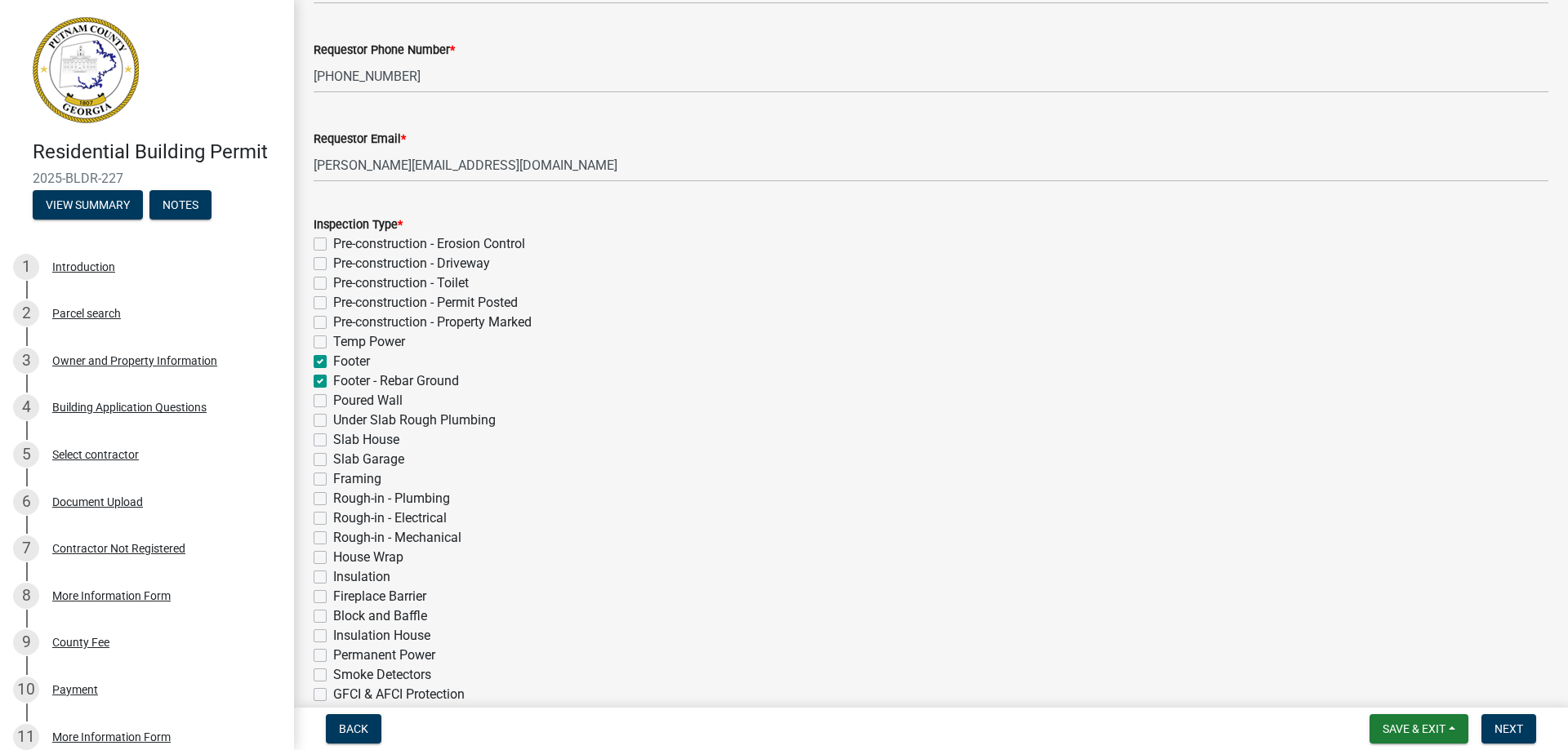
checkbox input "false"
checkbox input "true"
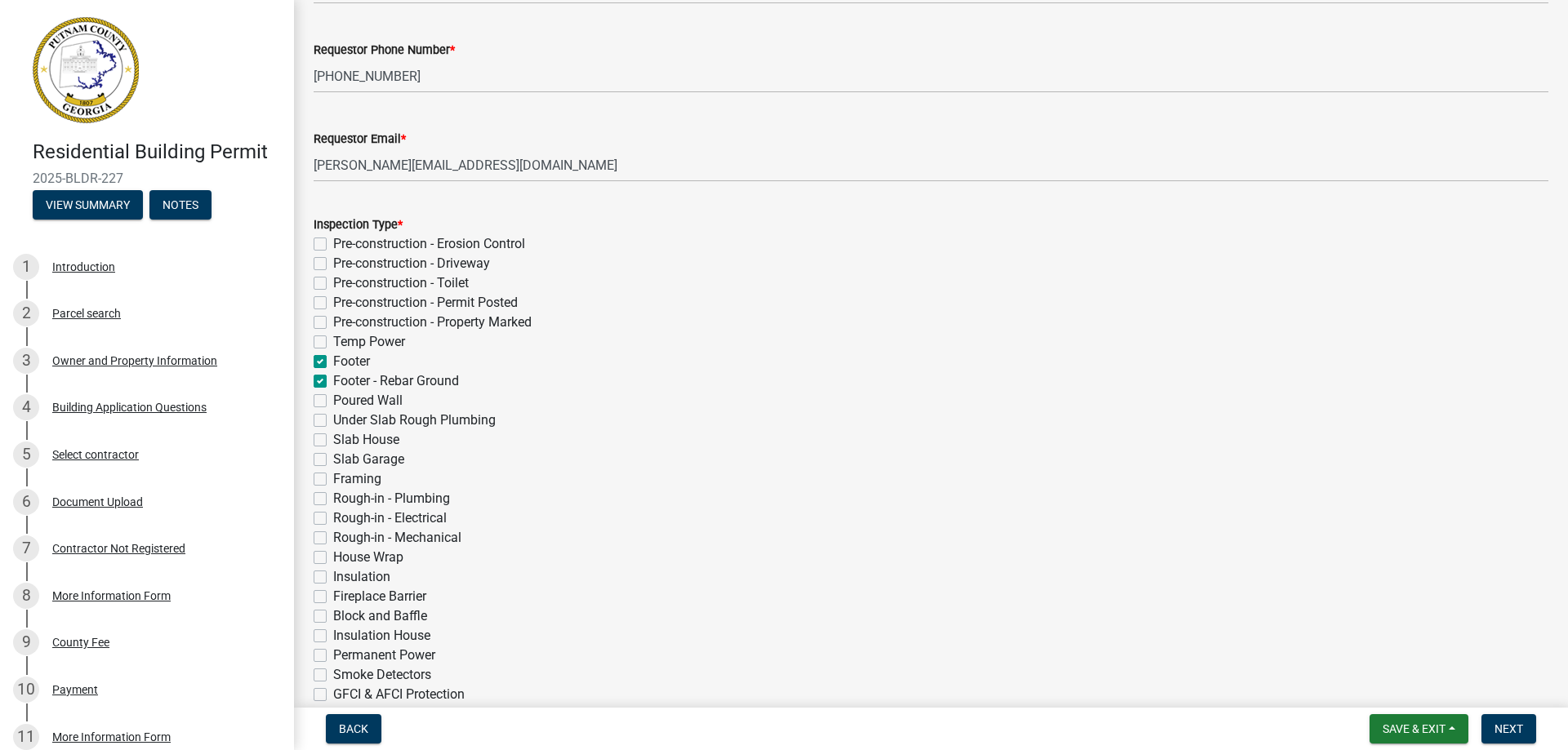
checkbox input "false"
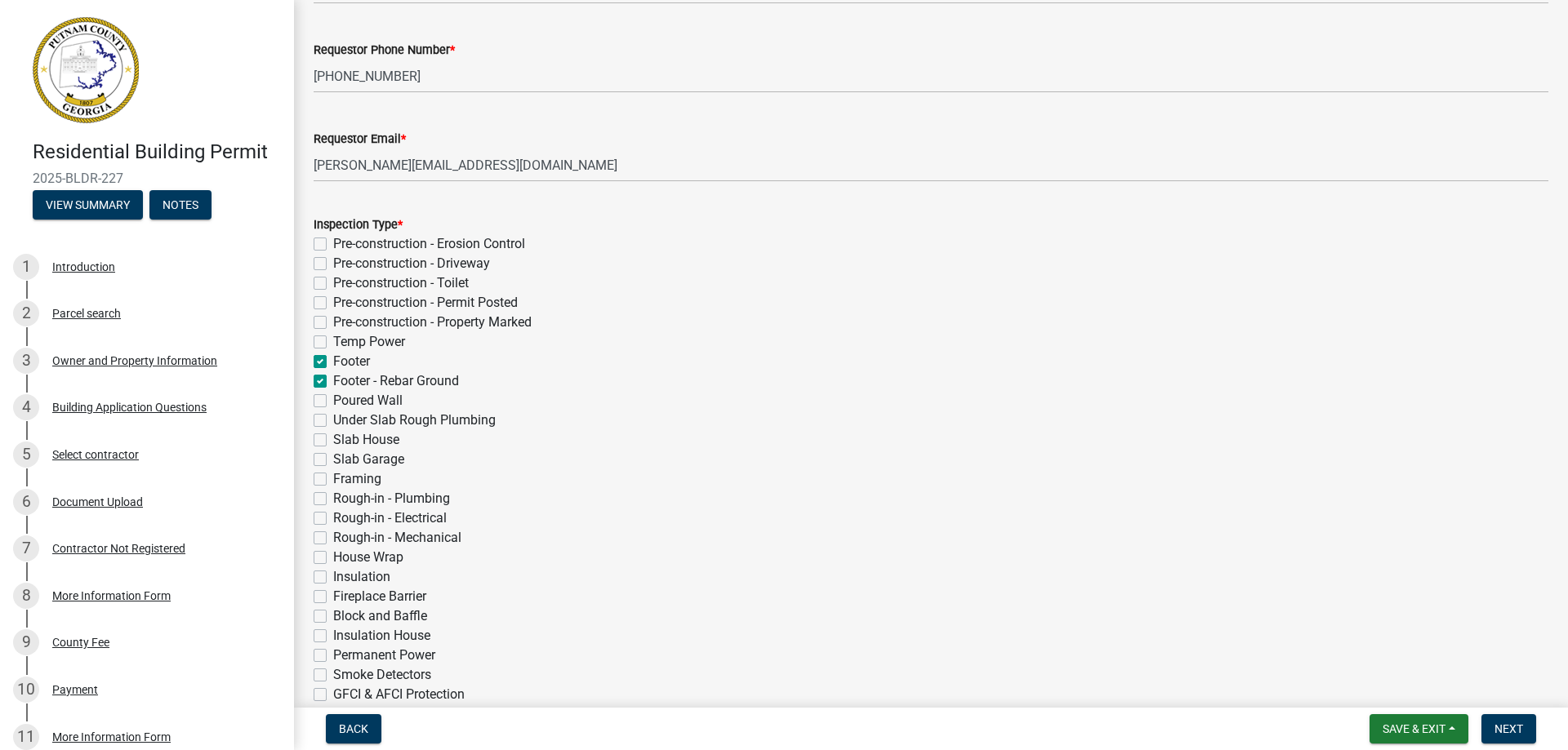
checkbox input "false"
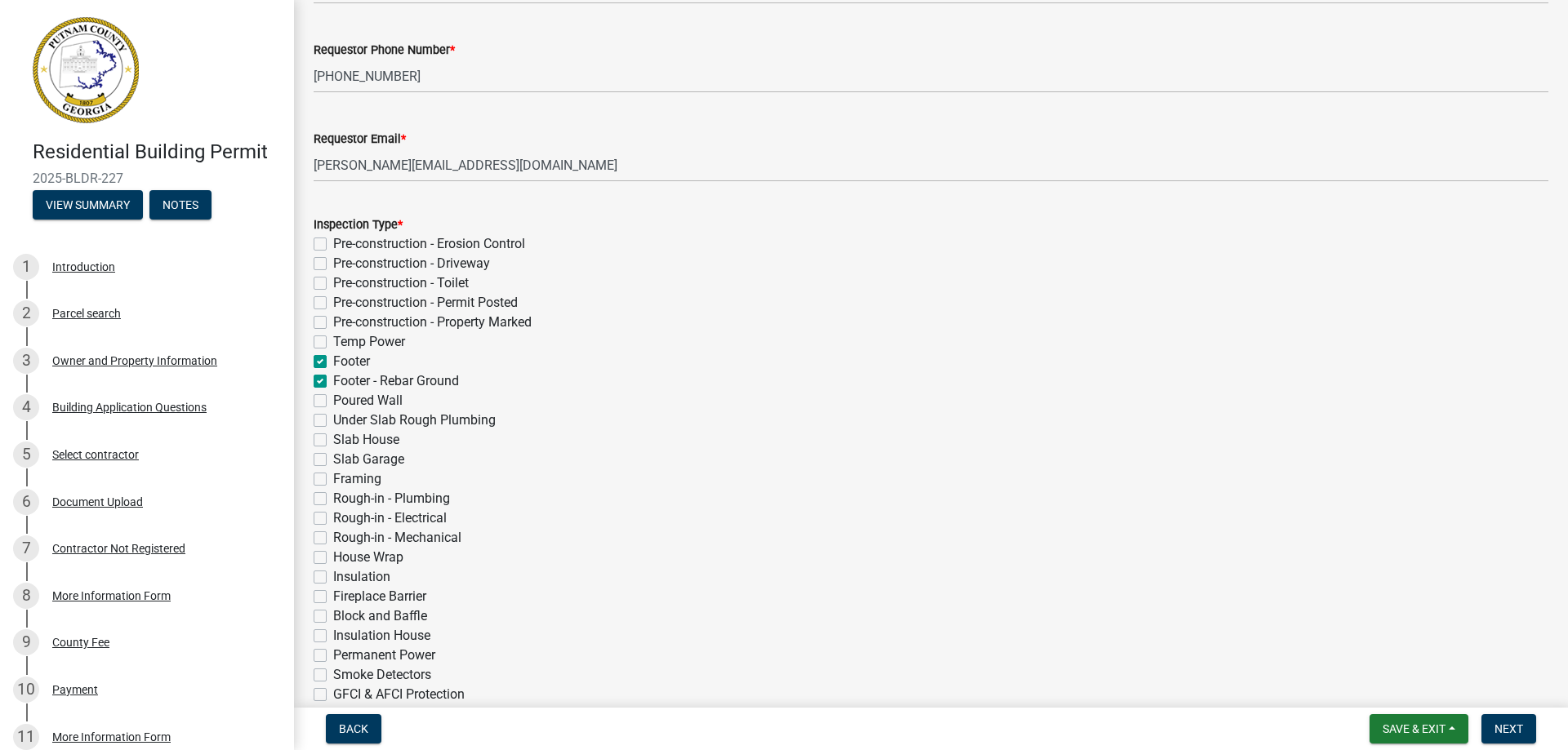
checkbox input "false"
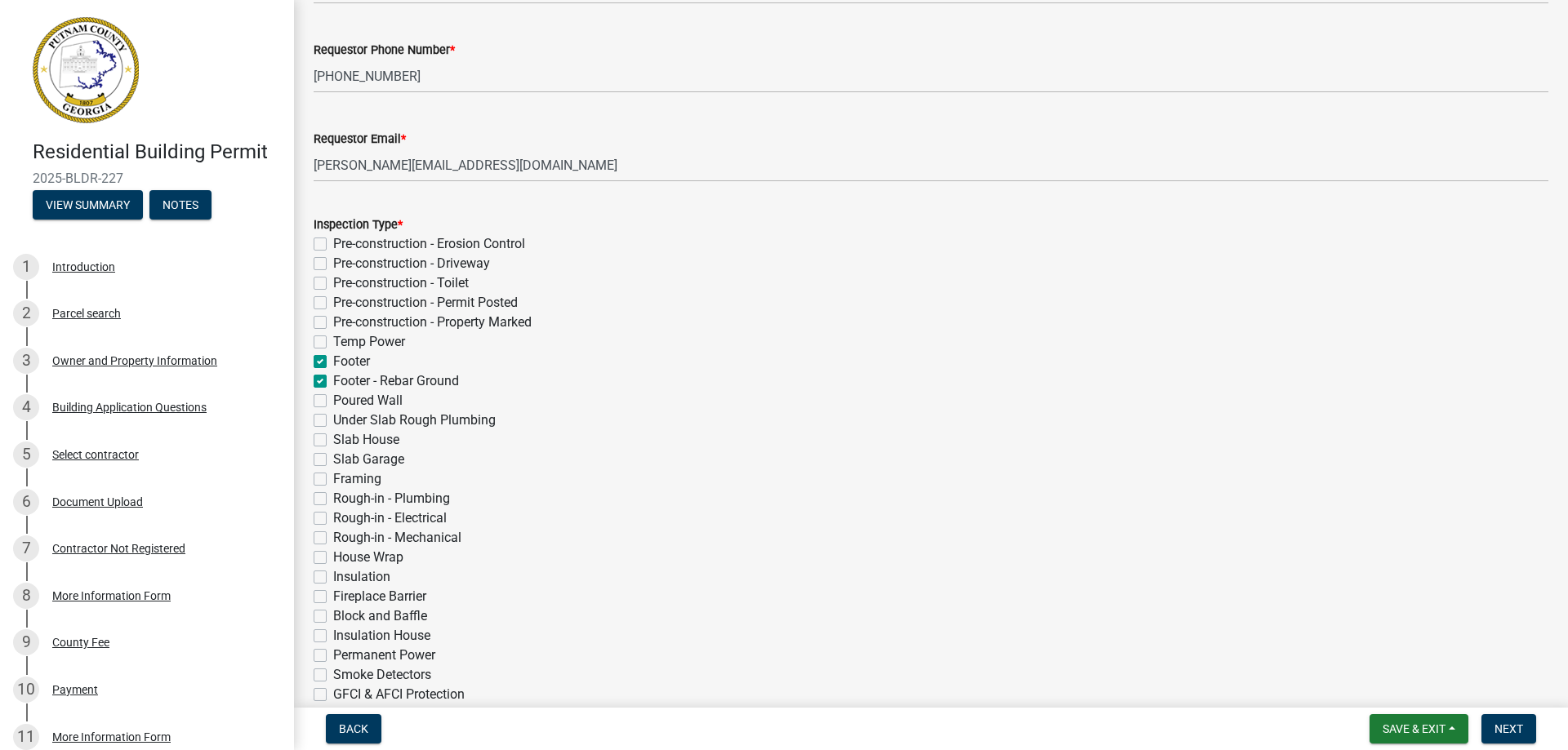
checkbox input "false"
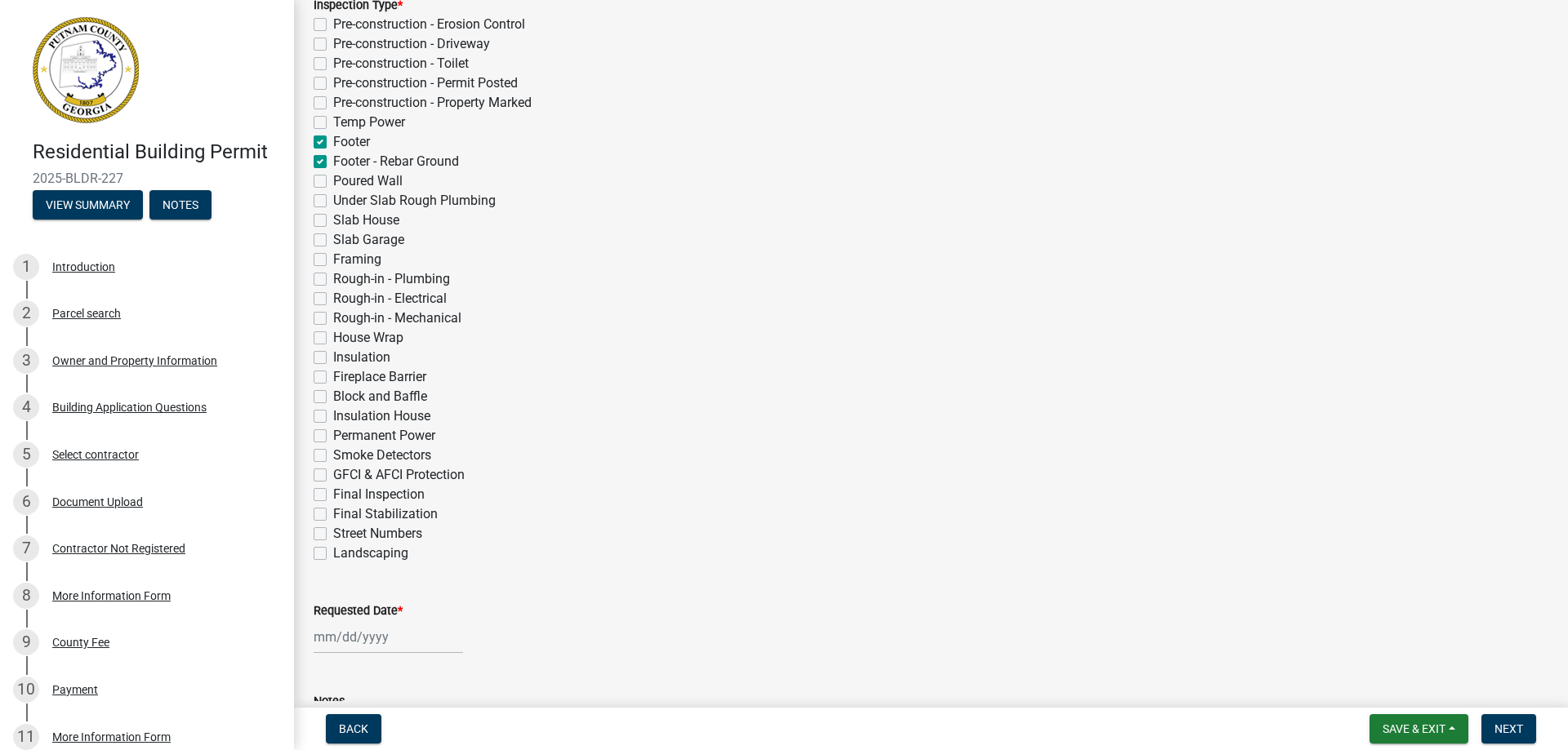
scroll to position [464, 0]
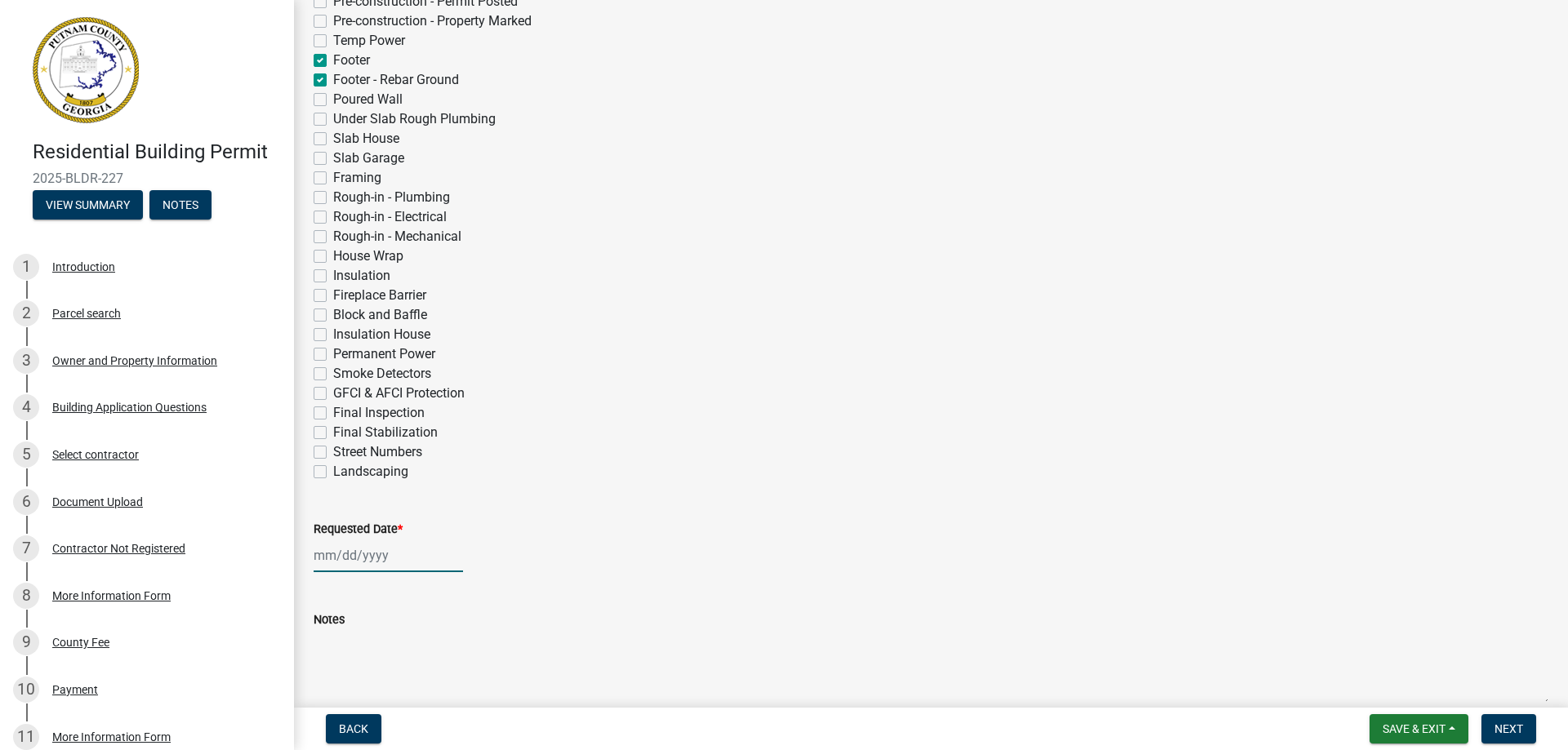
click at [403, 566] on div at bounding box center [388, 555] width 149 height 34
select select "9"
select select "2025"
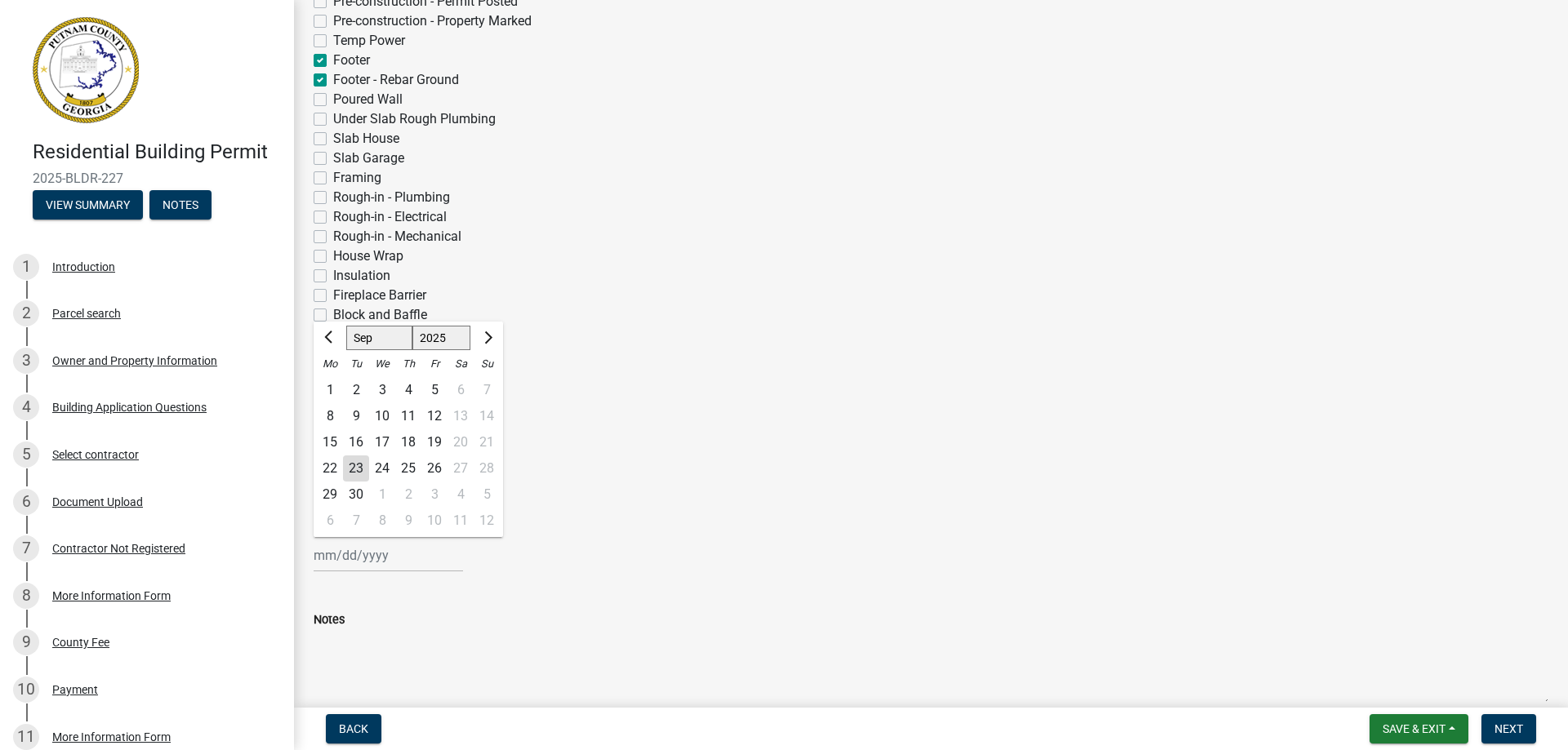
click at [360, 474] on div "23" at bounding box center [356, 468] width 26 height 26
type input "[DATE]"
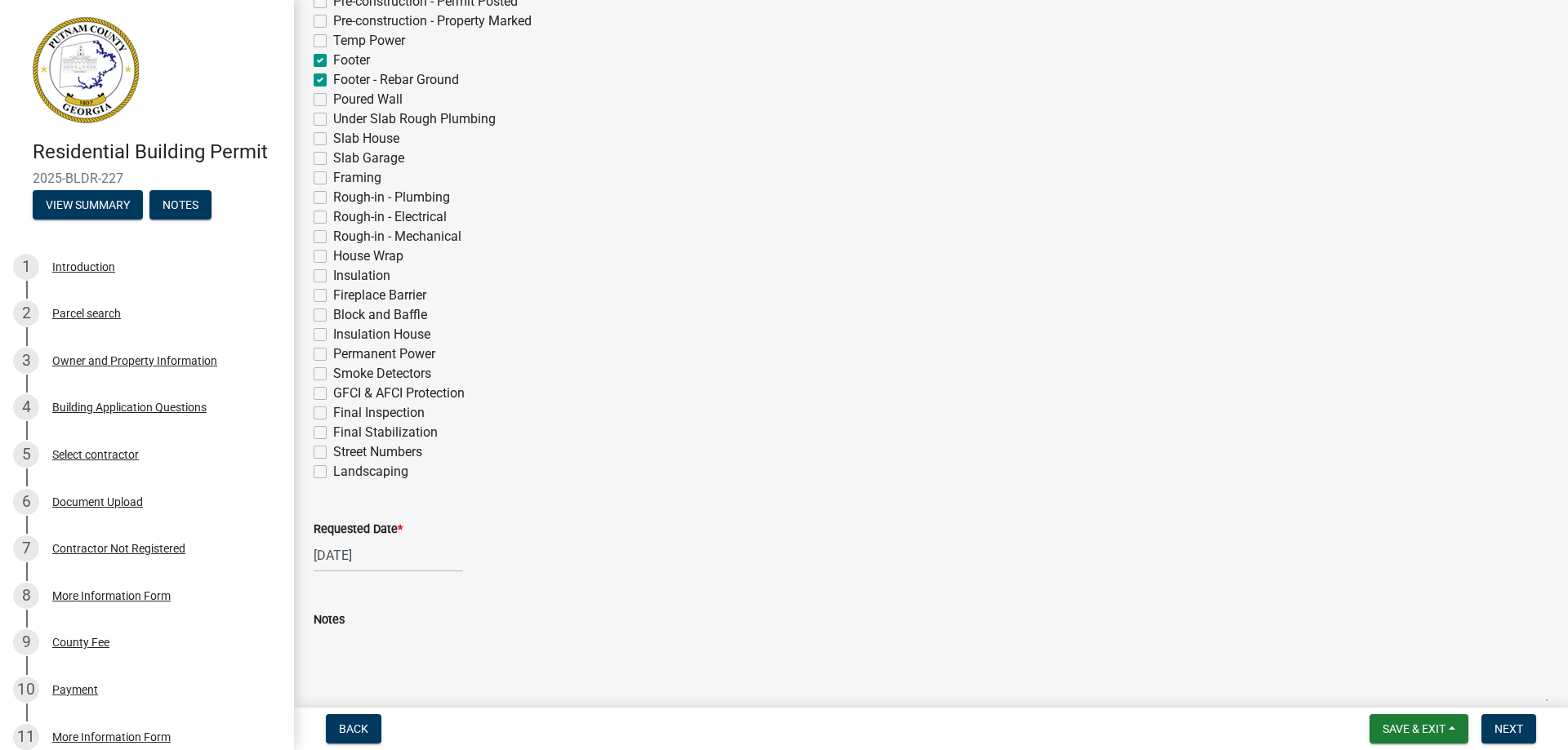
click at [383, 623] on div "Notes" at bounding box center [931, 619] width 1235 height 19
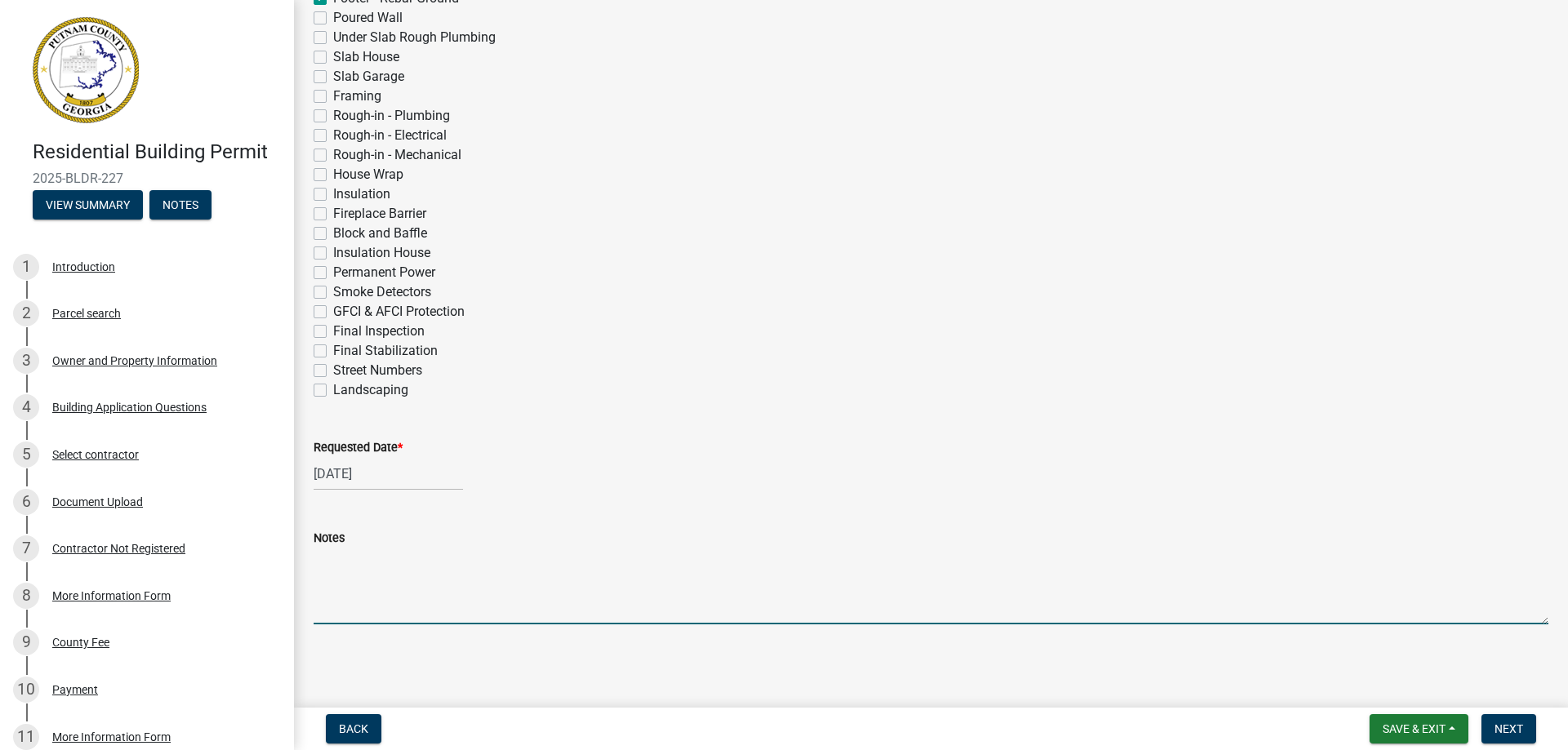
click at [357, 595] on textarea "Notes" at bounding box center [931, 587] width 1235 height 77
click at [891, 556] on textarea "THIS NOT A REQUEST FOR AN INSPECTION. Footers have already been poured after in…" at bounding box center [931, 587] width 1235 height 77
click at [1075, 561] on textarea "THIS NOT A REQUEST FOR AN INSPECTION. Footers have already been poured after in…" at bounding box center [931, 587] width 1235 height 77
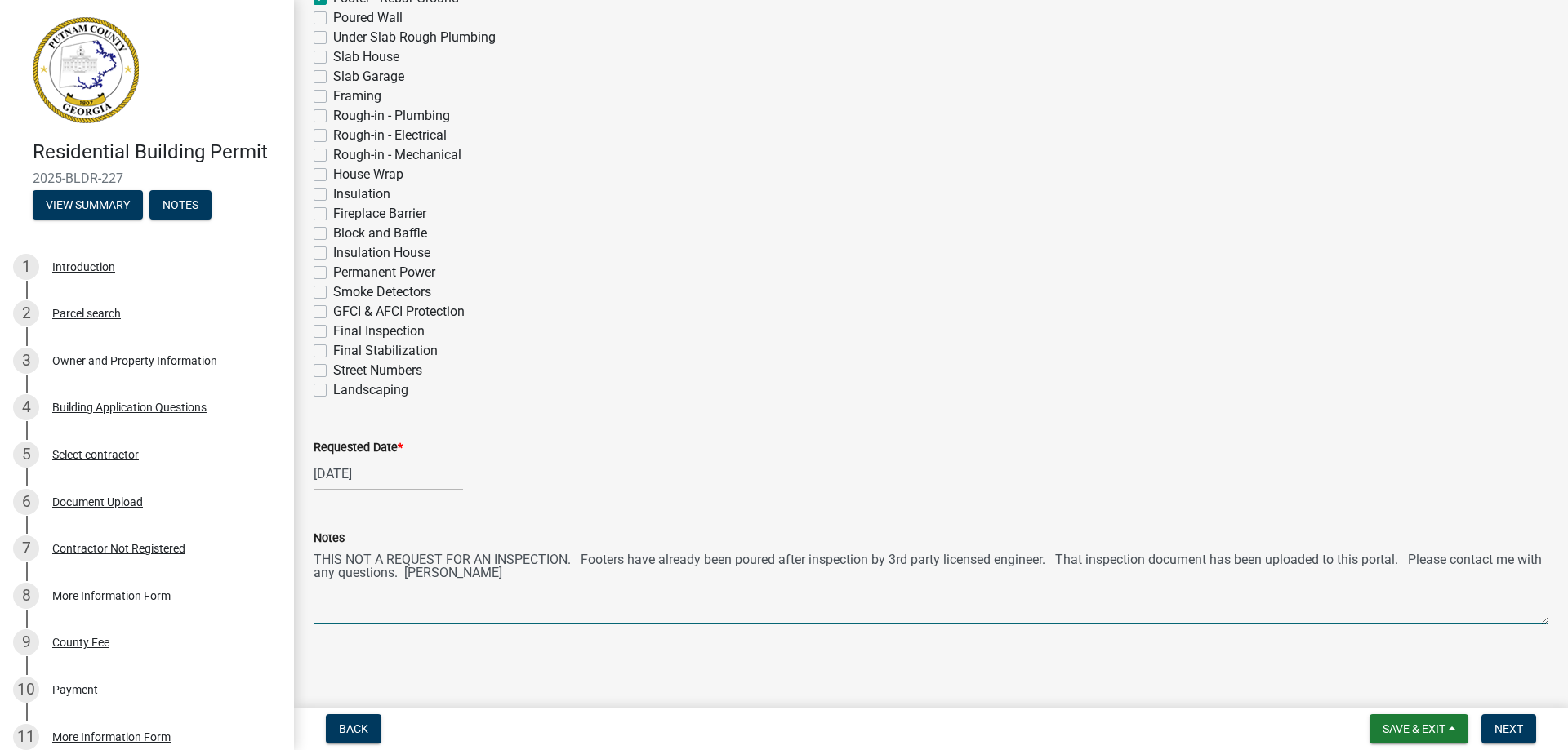
click at [449, 576] on textarea "THIS NOT A REQUEST FOR AN INSPECTION. Footers have already been poured after in…" at bounding box center [931, 587] width 1235 height 77
click at [590, 558] on textarea "THIS NOT A REQUEST FOR AN INSPECTION. Footers have already been poured after in…" at bounding box center [931, 587] width 1235 height 77
drag, startPoint x: 828, startPoint y: 561, endPoint x: 805, endPoint y: 562, distance: 23.0
click at [805, 562] on textarea "THIS NOT A REQUEST FOR AN INSPECTION. The footers have already been poured afte…" at bounding box center [931, 587] width 1235 height 77
type textarea "THIS NOT A REQUEST FOR AN INSPECTION. The footers have already been poured foll…"
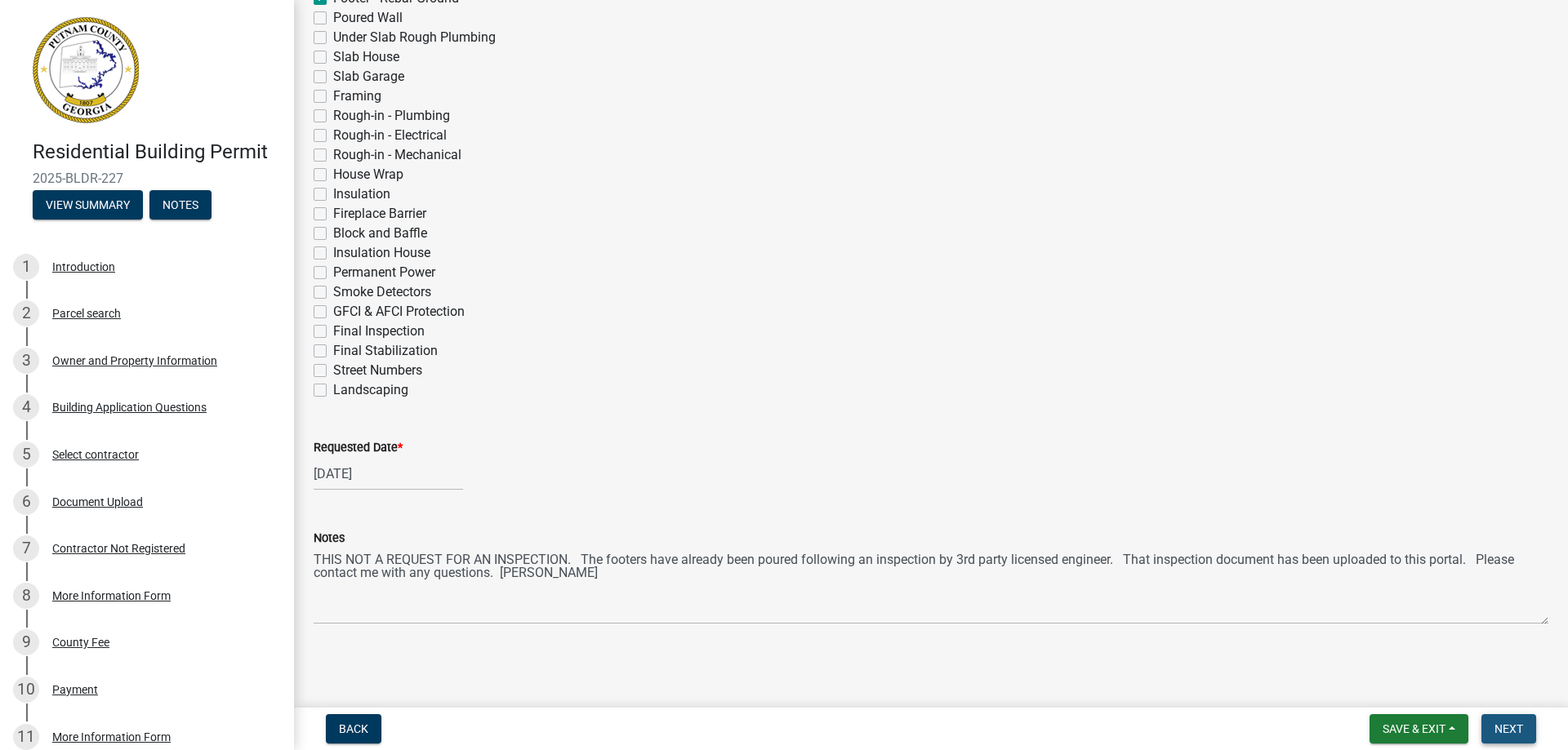
click at [1513, 727] on span "Next" at bounding box center [1509, 729] width 29 height 13
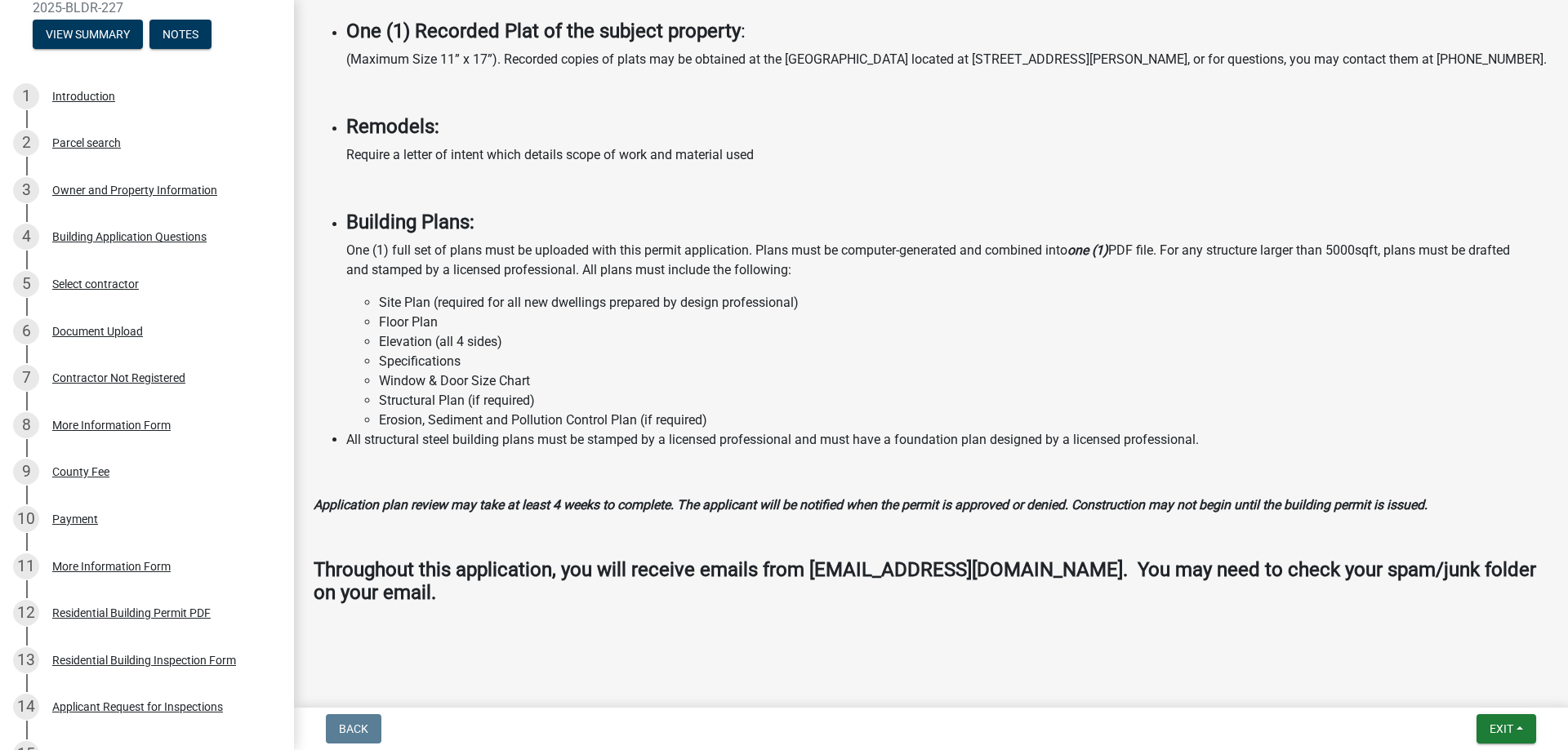
scroll to position [149, 0]
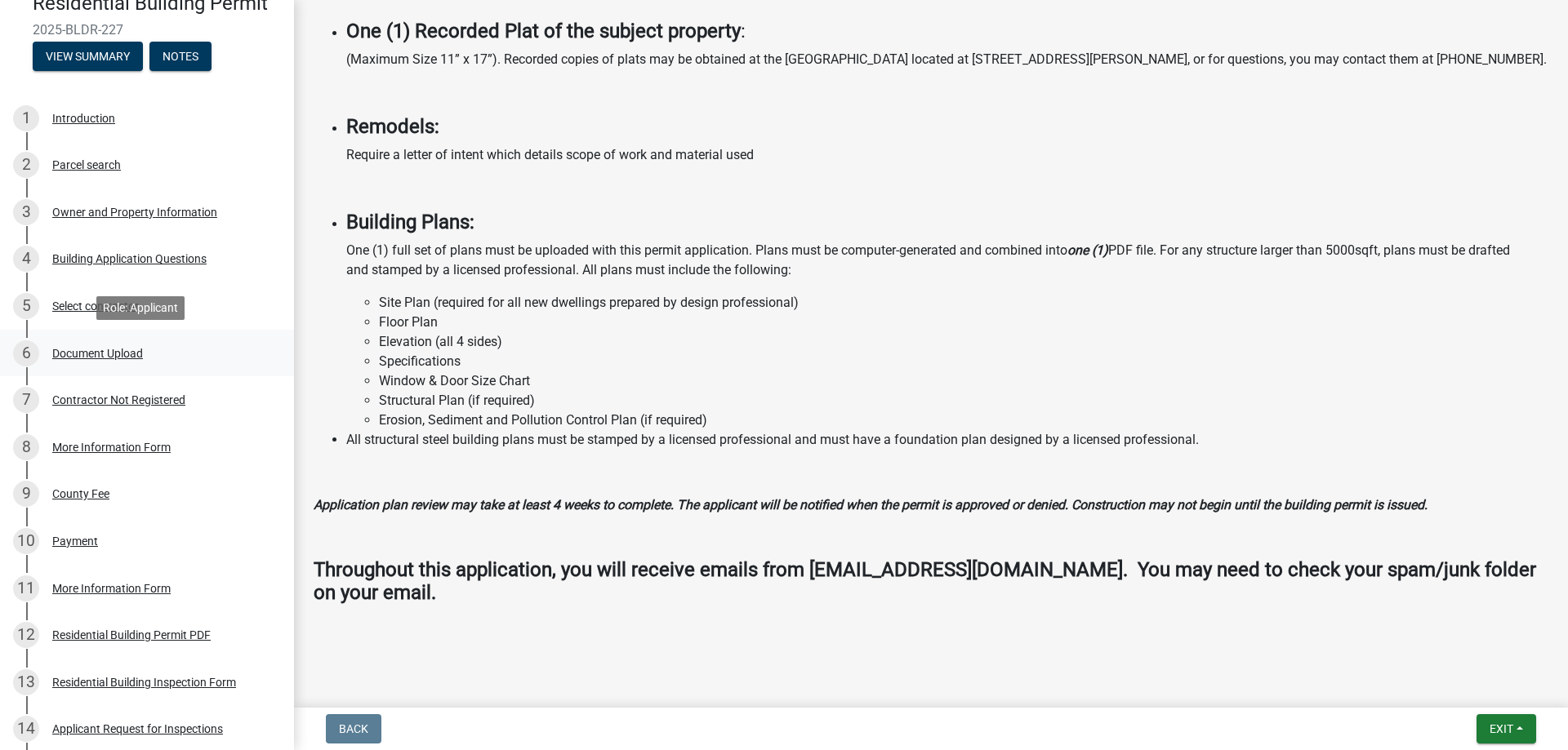
click at [135, 355] on div "Document Upload" at bounding box center [97, 354] width 90 height 12
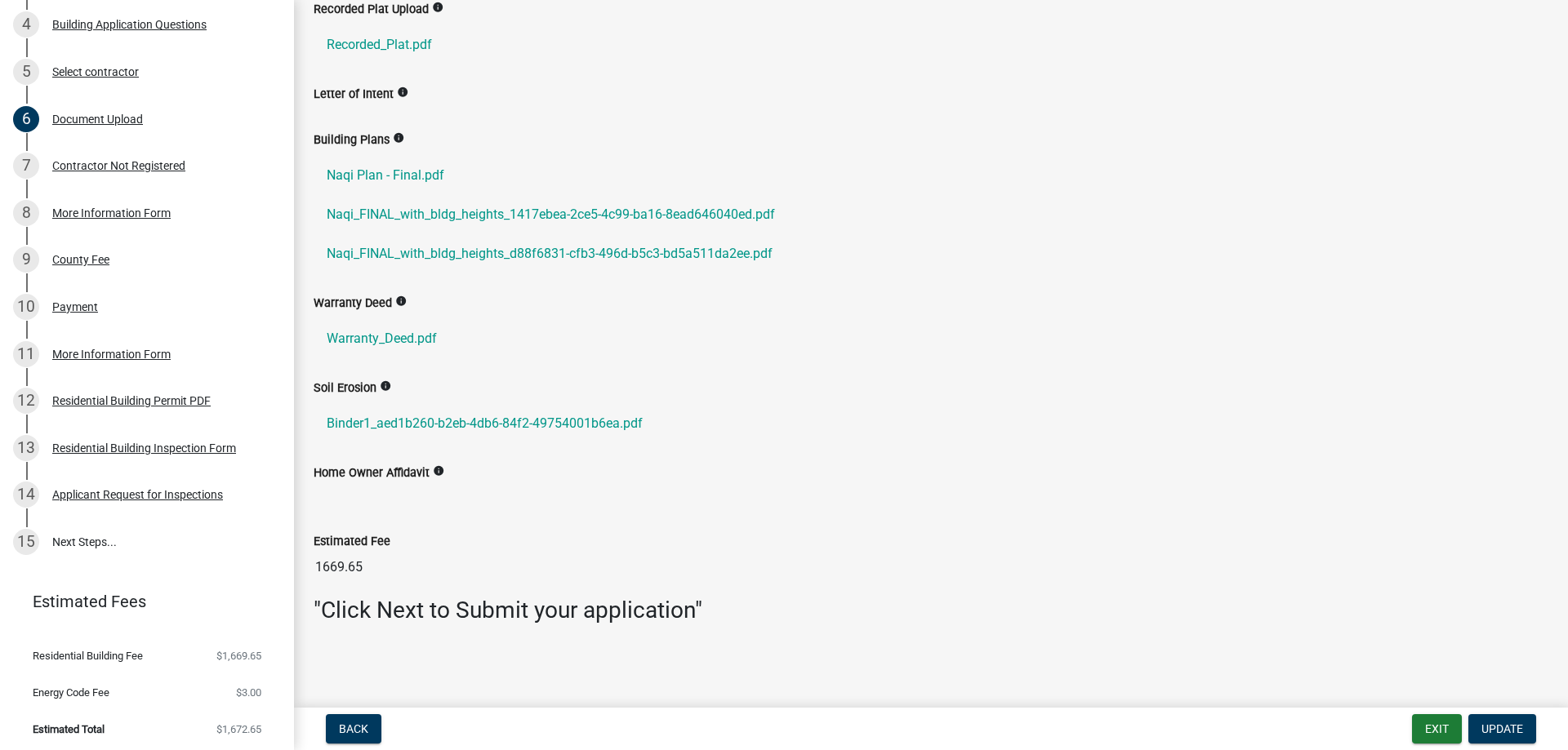
scroll to position [387, 0]
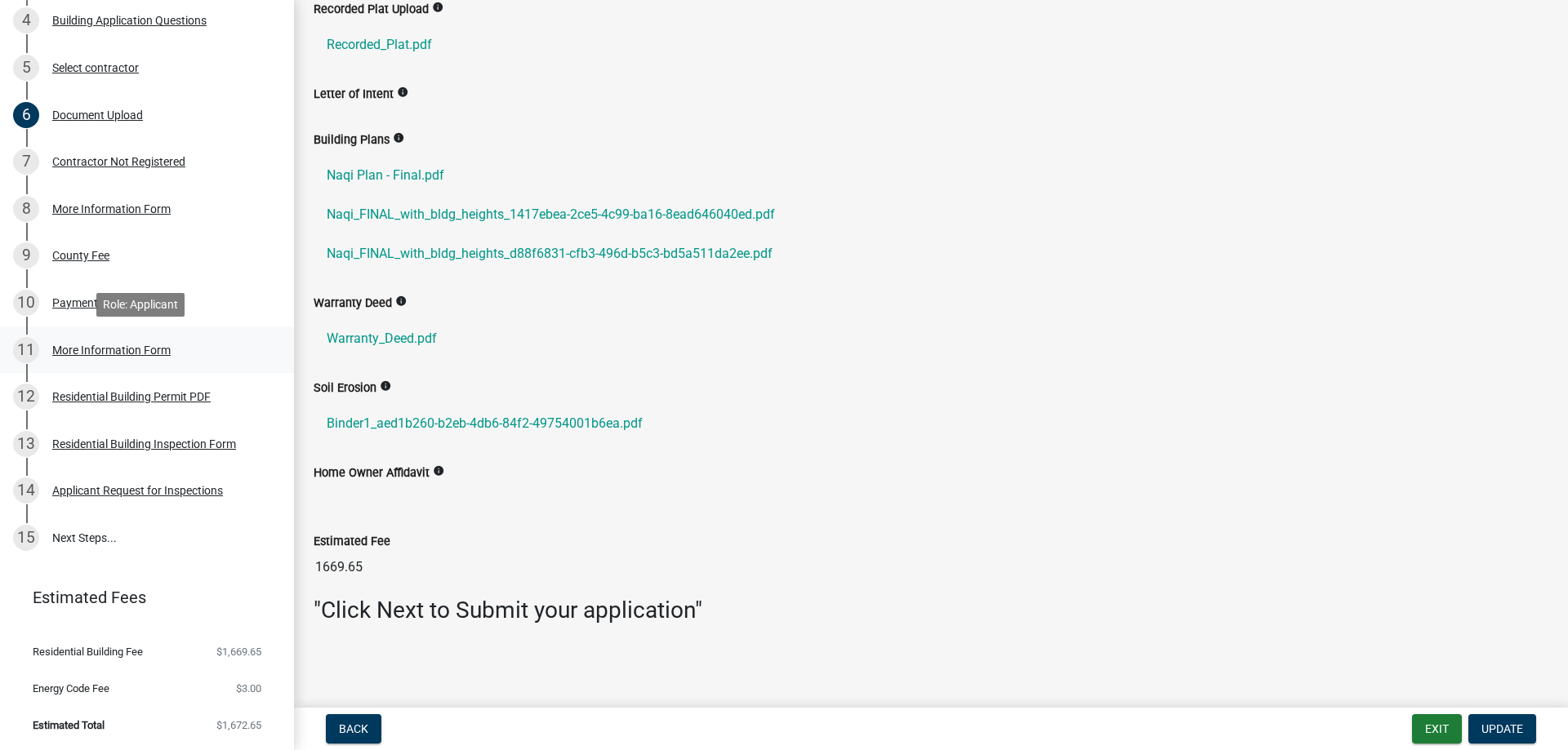
click at [159, 350] on div "More Information Form" at bounding box center [111, 350] width 118 height 12
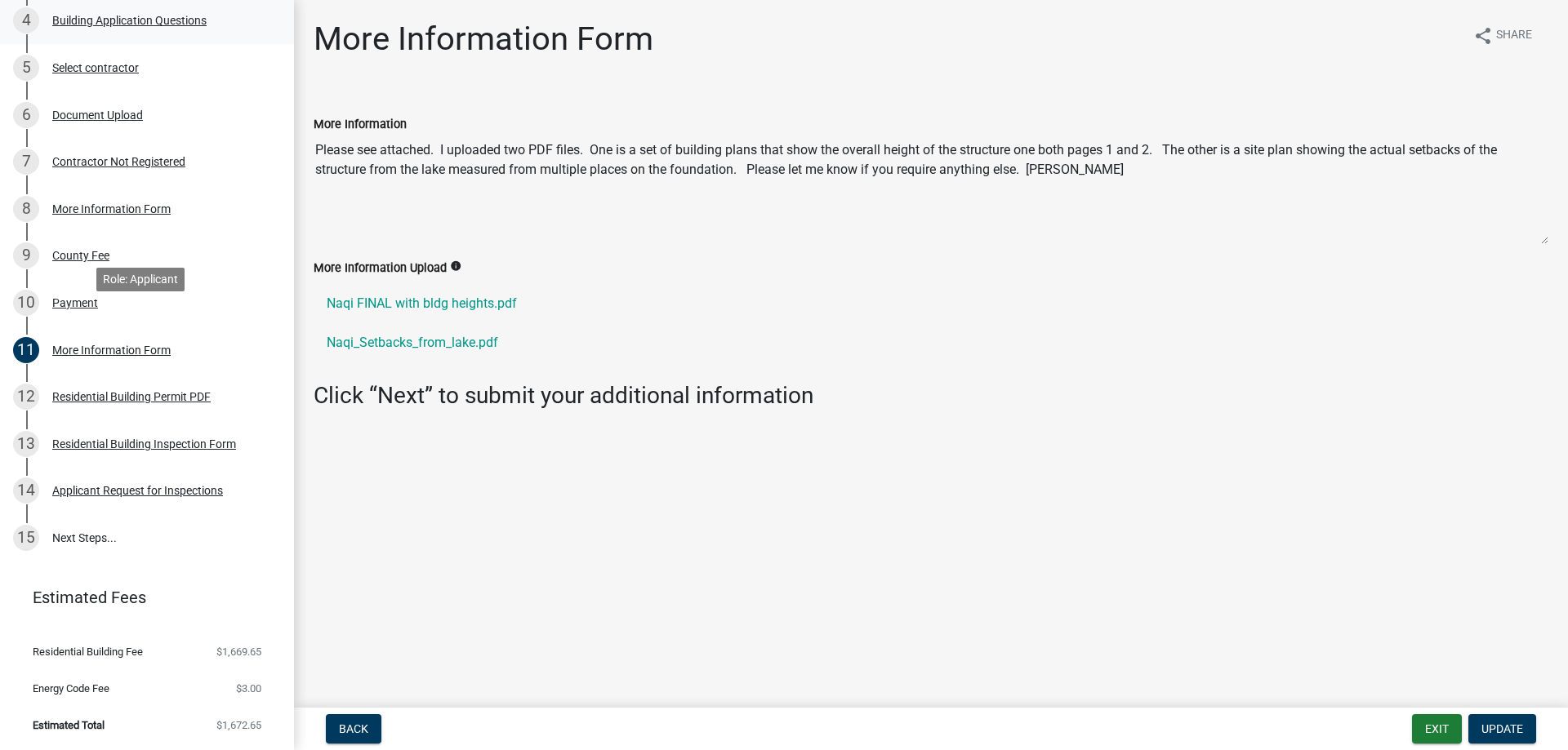
scroll to position [224, 0]
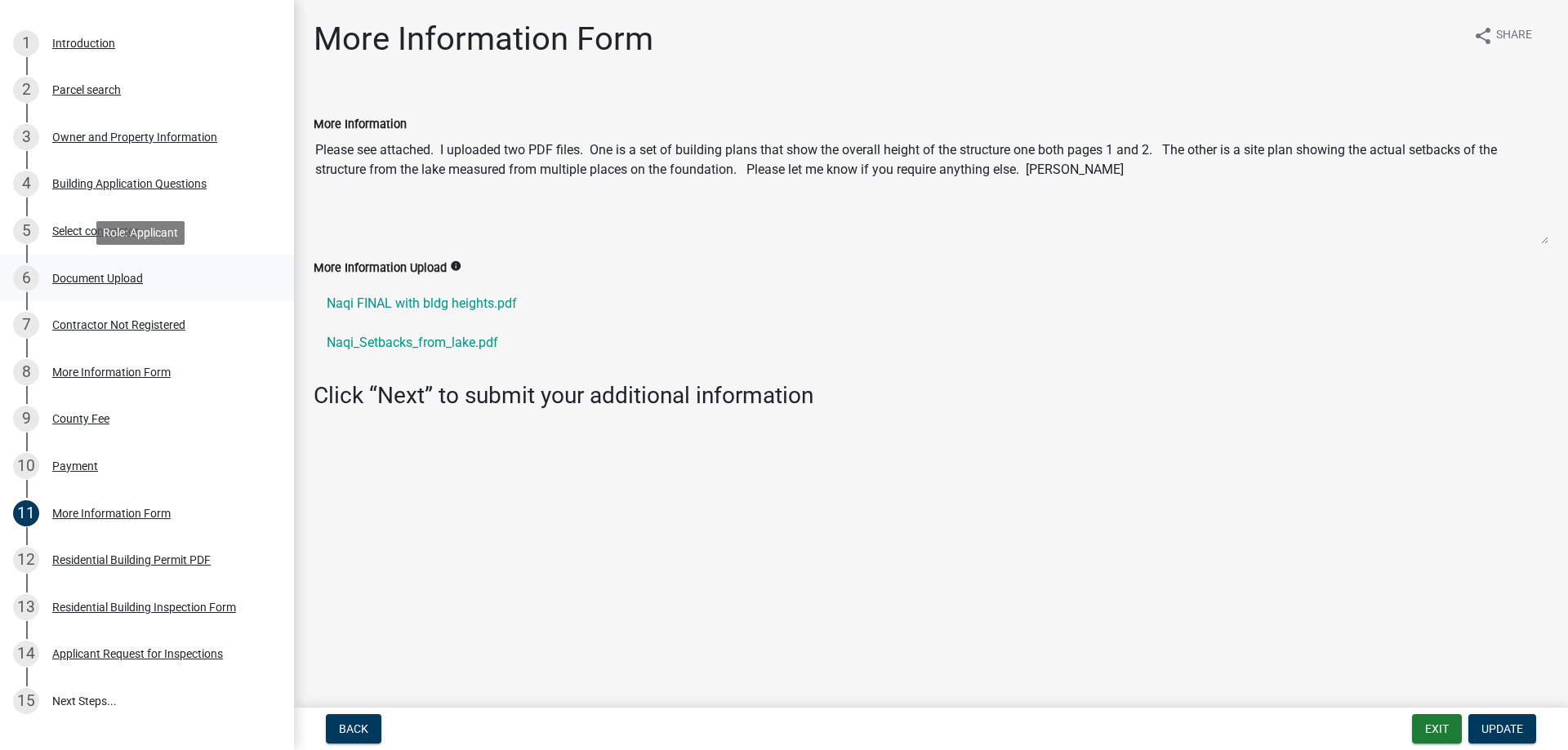
click at [97, 277] on div "Document Upload" at bounding box center [97, 279] width 90 height 12
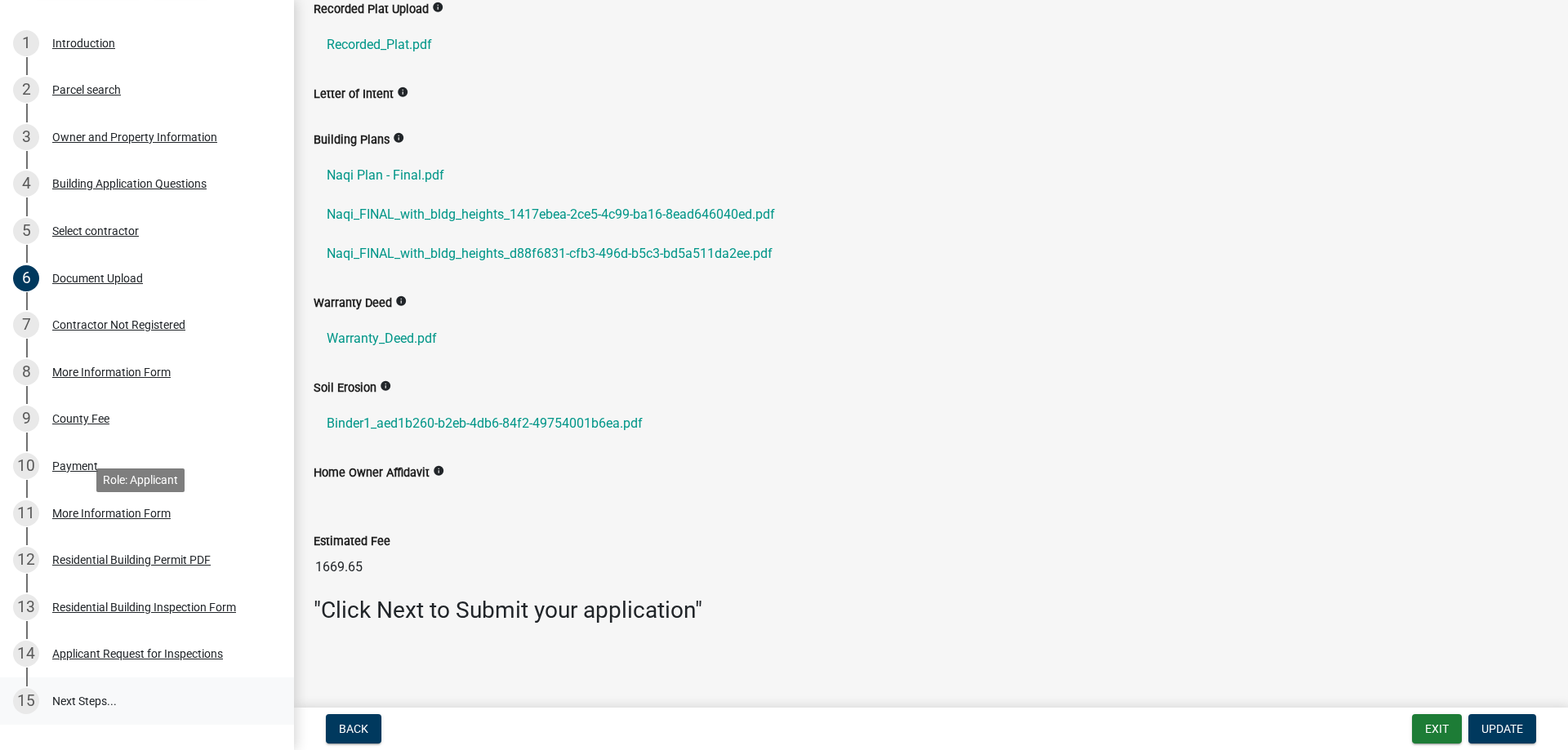
scroll to position [387, 0]
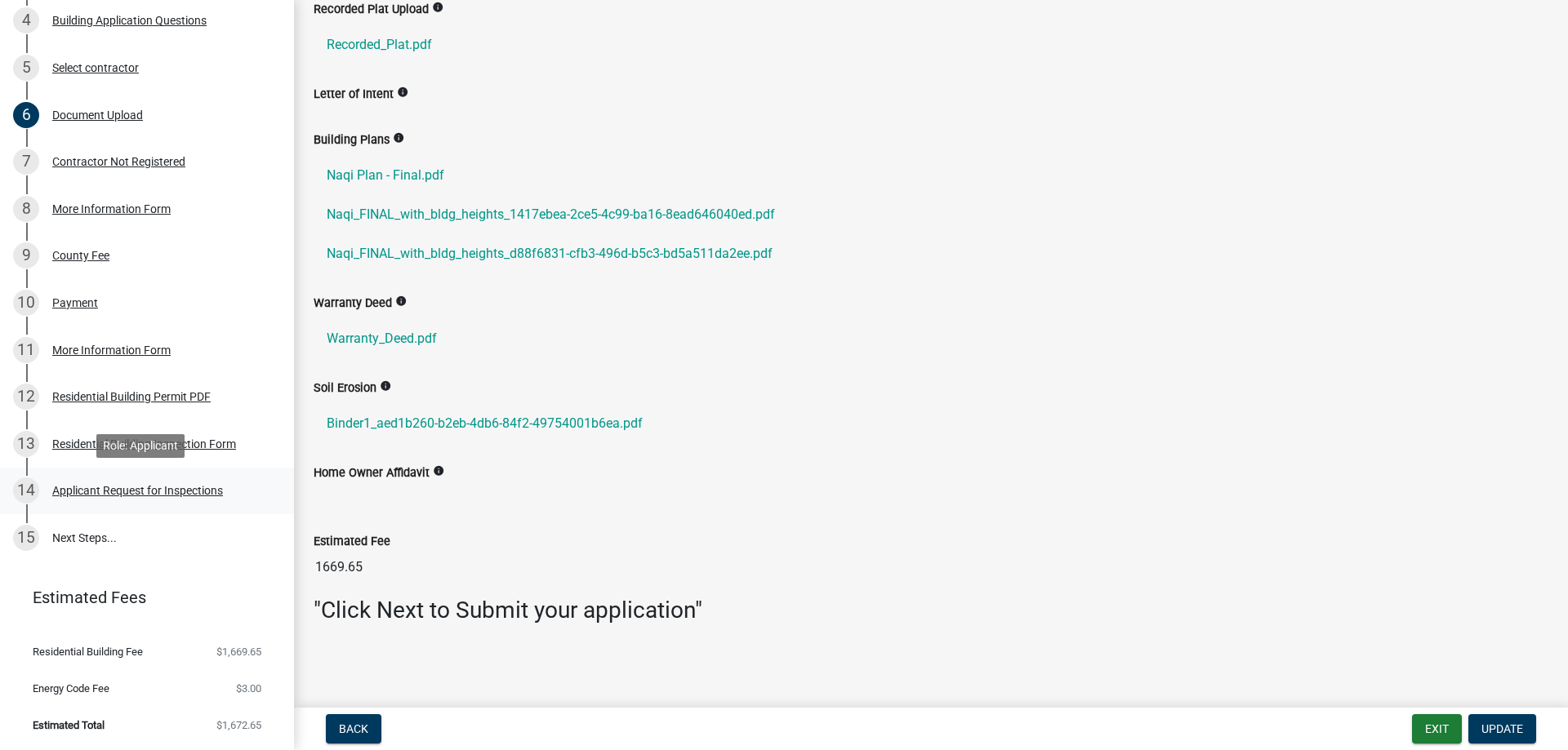
click at [193, 486] on div "Applicant Request for Inspections" at bounding box center [137, 490] width 170 height 12
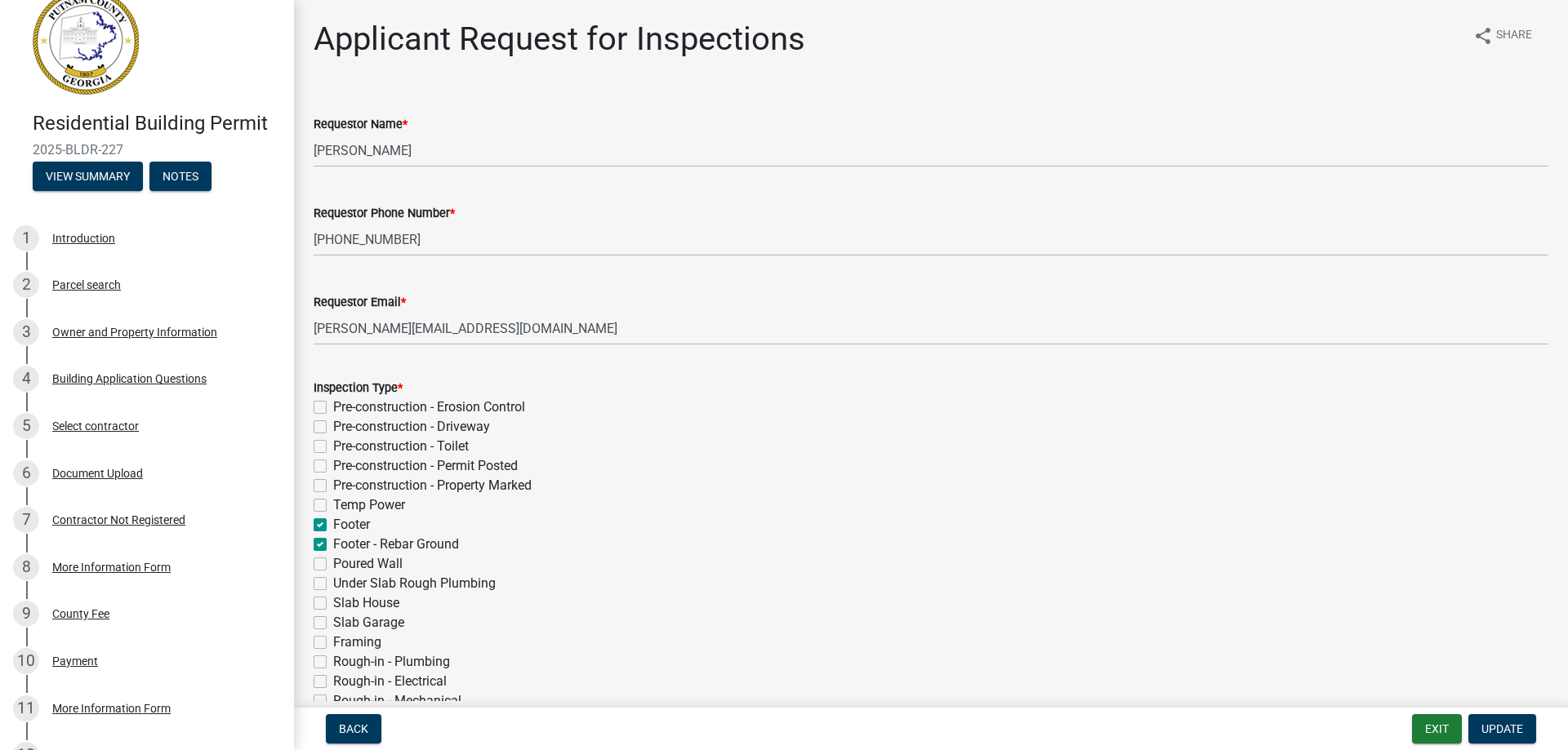
scroll to position [26, 0]
click at [125, 174] on button "View Summary" at bounding box center [88, 179] width 111 height 30
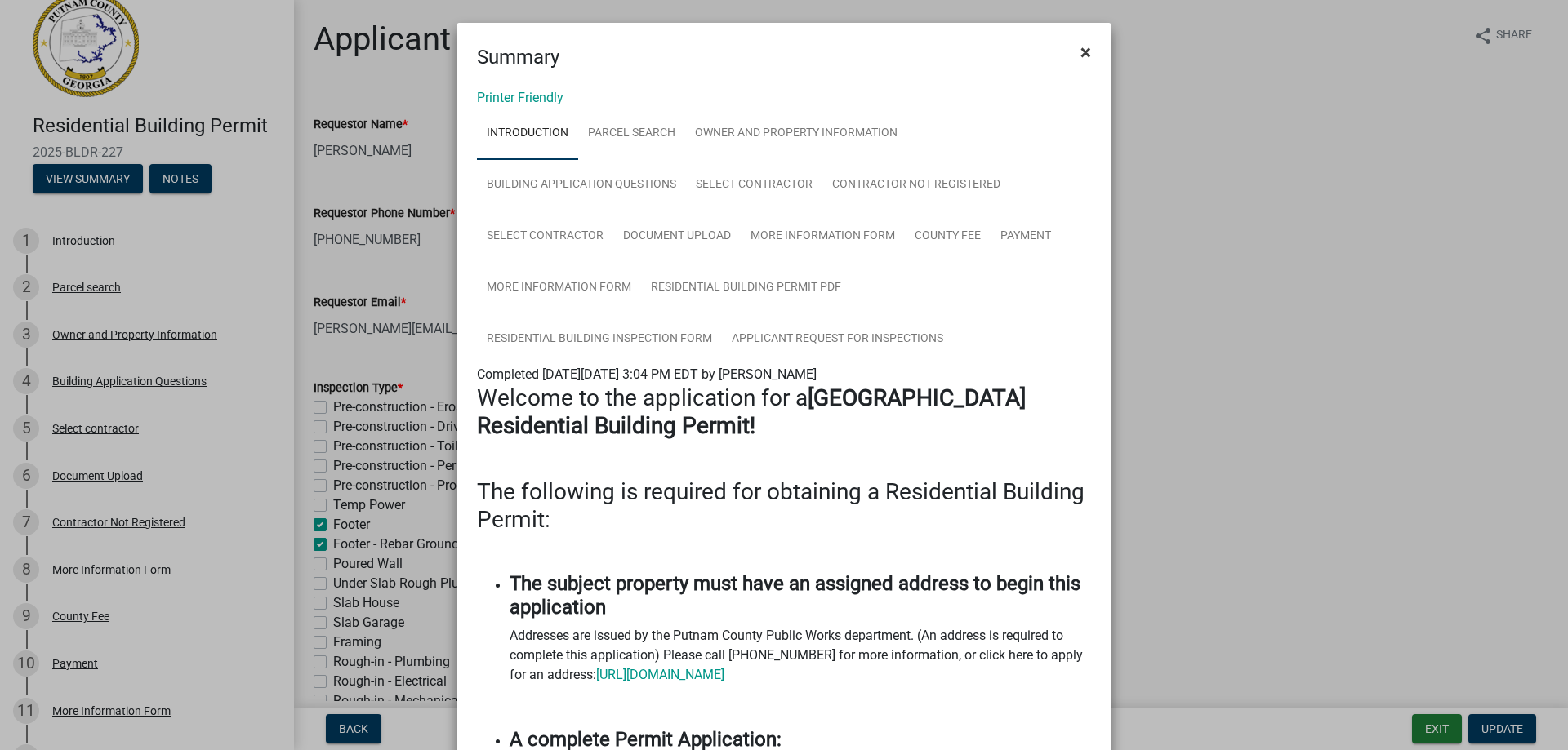
click at [1085, 57] on span "×" at bounding box center [1085, 52] width 11 height 23
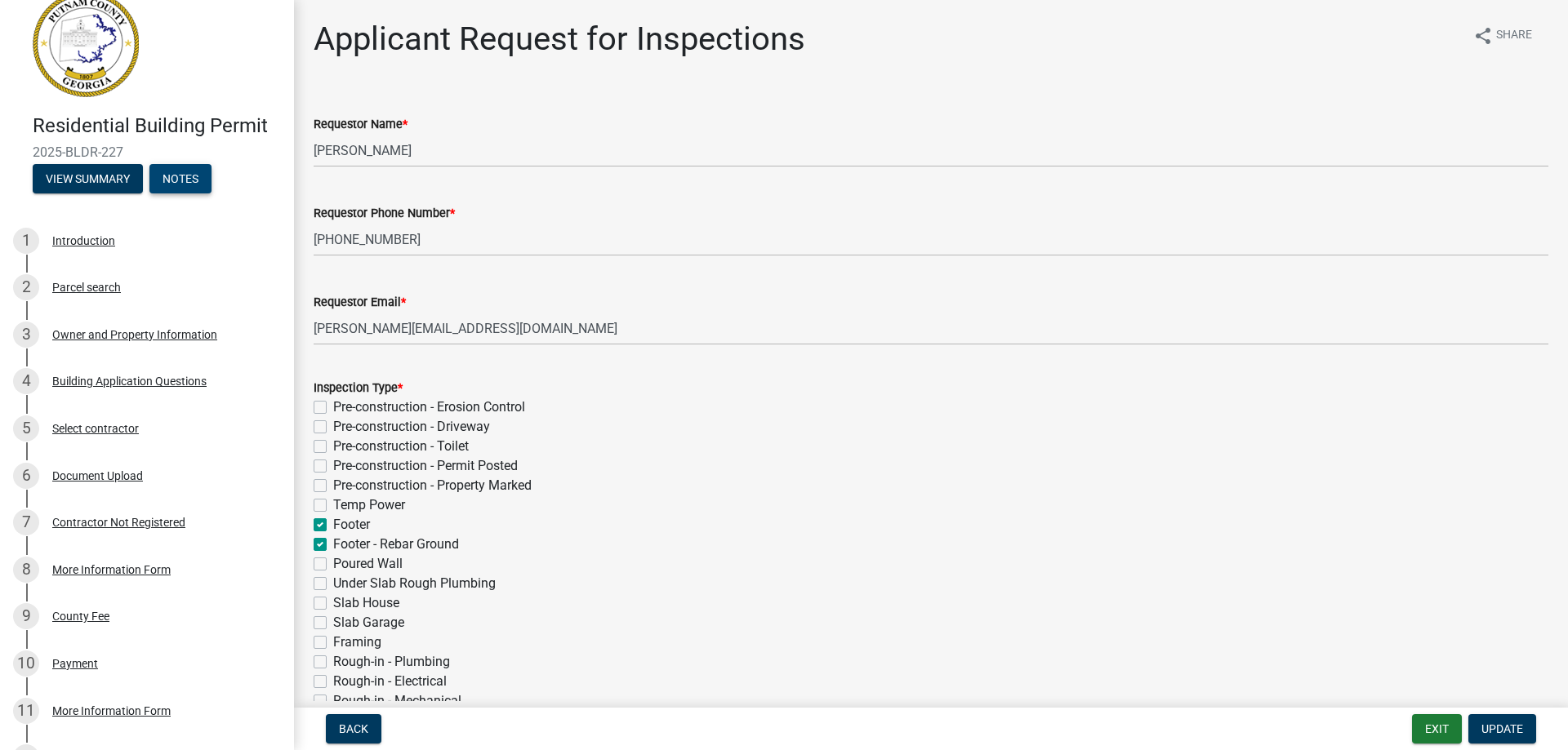
click at [188, 182] on button "Notes" at bounding box center [180, 179] width 63 height 30
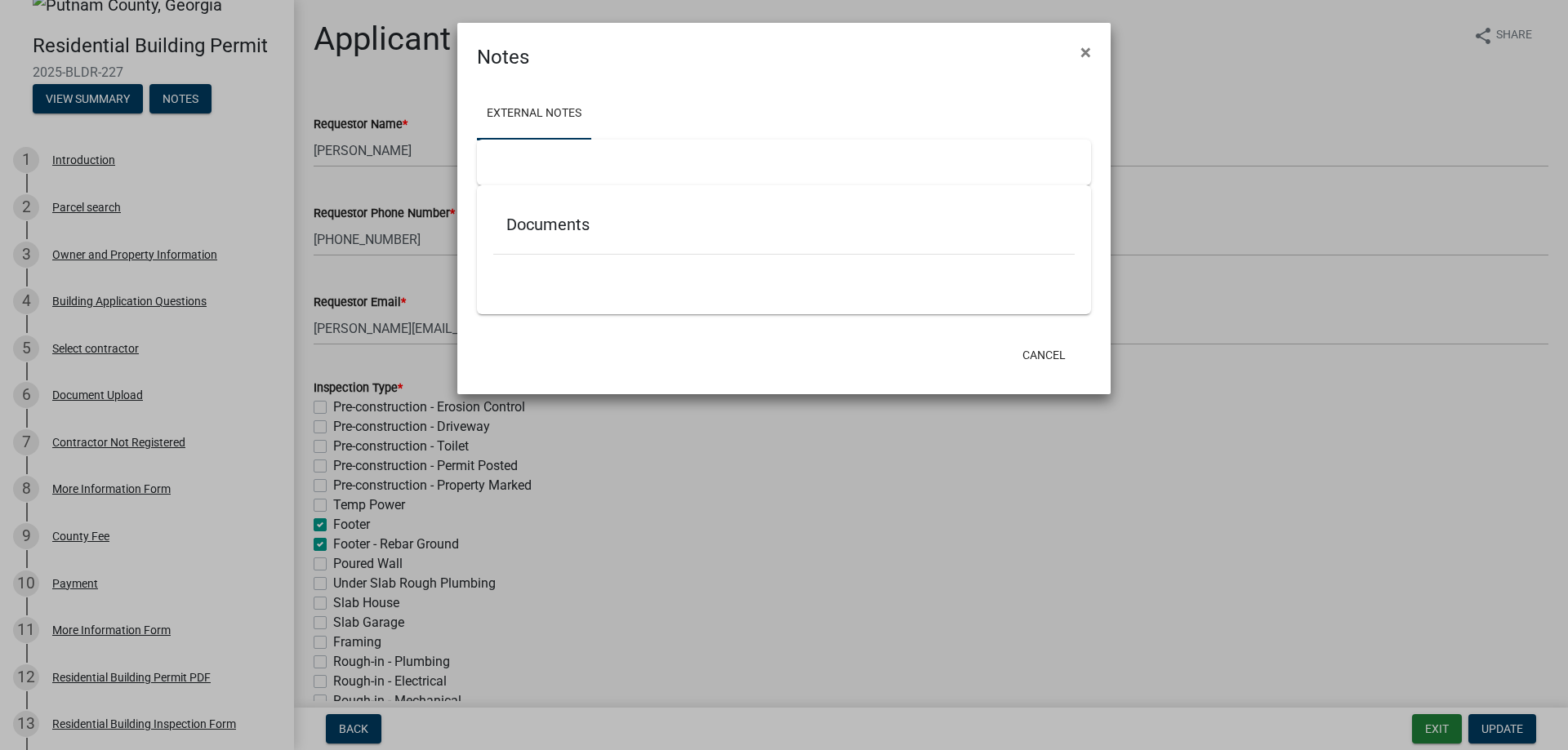
click at [661, 244] on div "Documents" at bounding box center [784, 228] width 582 height 53
drag, startPoint x: 608, startPoint y: 274, endPoint x: 598, endPoint y: 173, distance: 101.5
click at [608, 273] on ul at bounding box center [784, 279] width 582 height 13
click at [595, 159] on div at bounding box center [784, 162] width 615 height 46
click at [584, 269] on div at bounding box center [784, 263] width 582 height 17
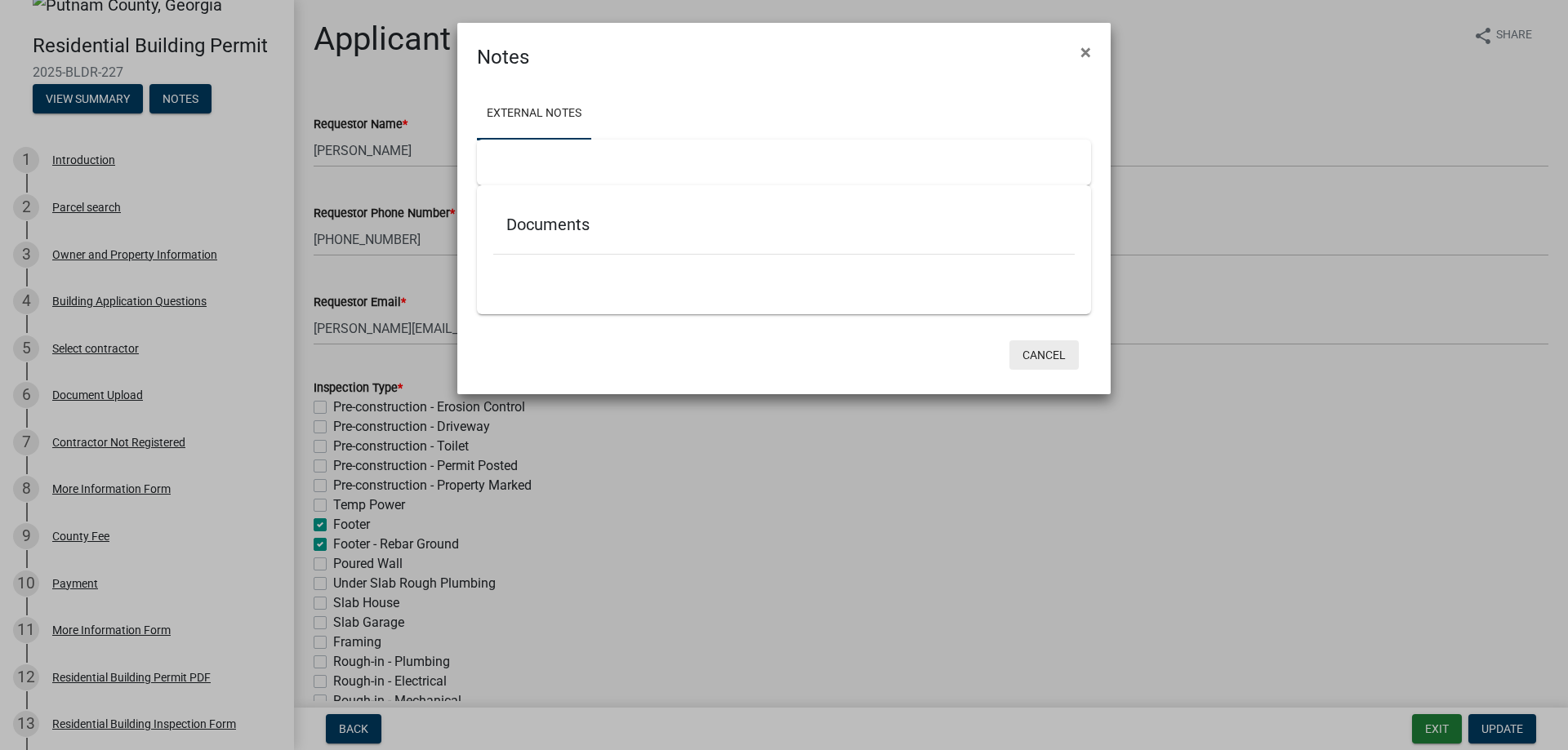
drag, startPoint x: 1053, startPoint y: 360, endPoint x: 1017, endPoint y: 371, distance: 37.6
click at [1053, 360] on button "Cancel" at bounding box center [1045, 355] width 69 height 30
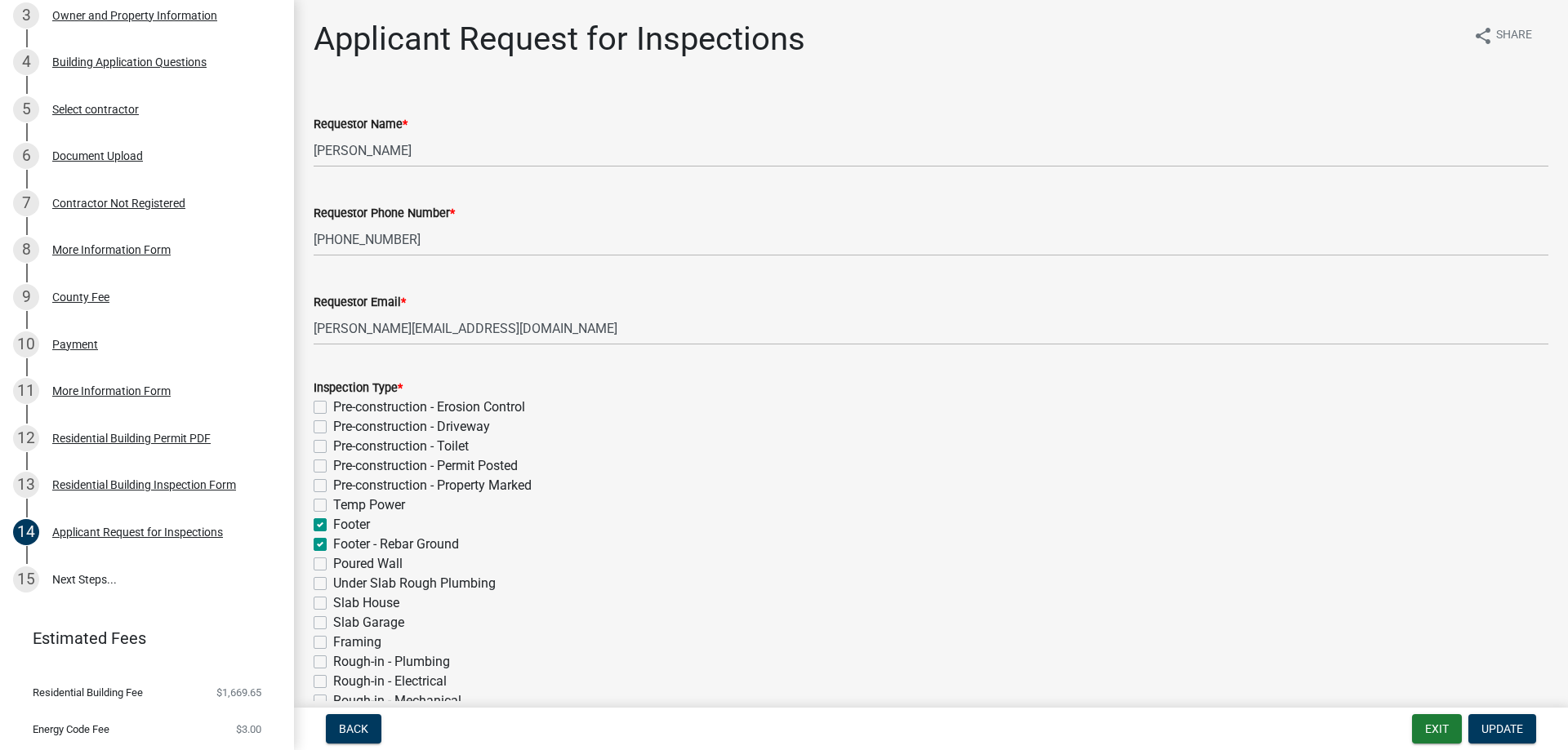
scroll to position [306, 0]
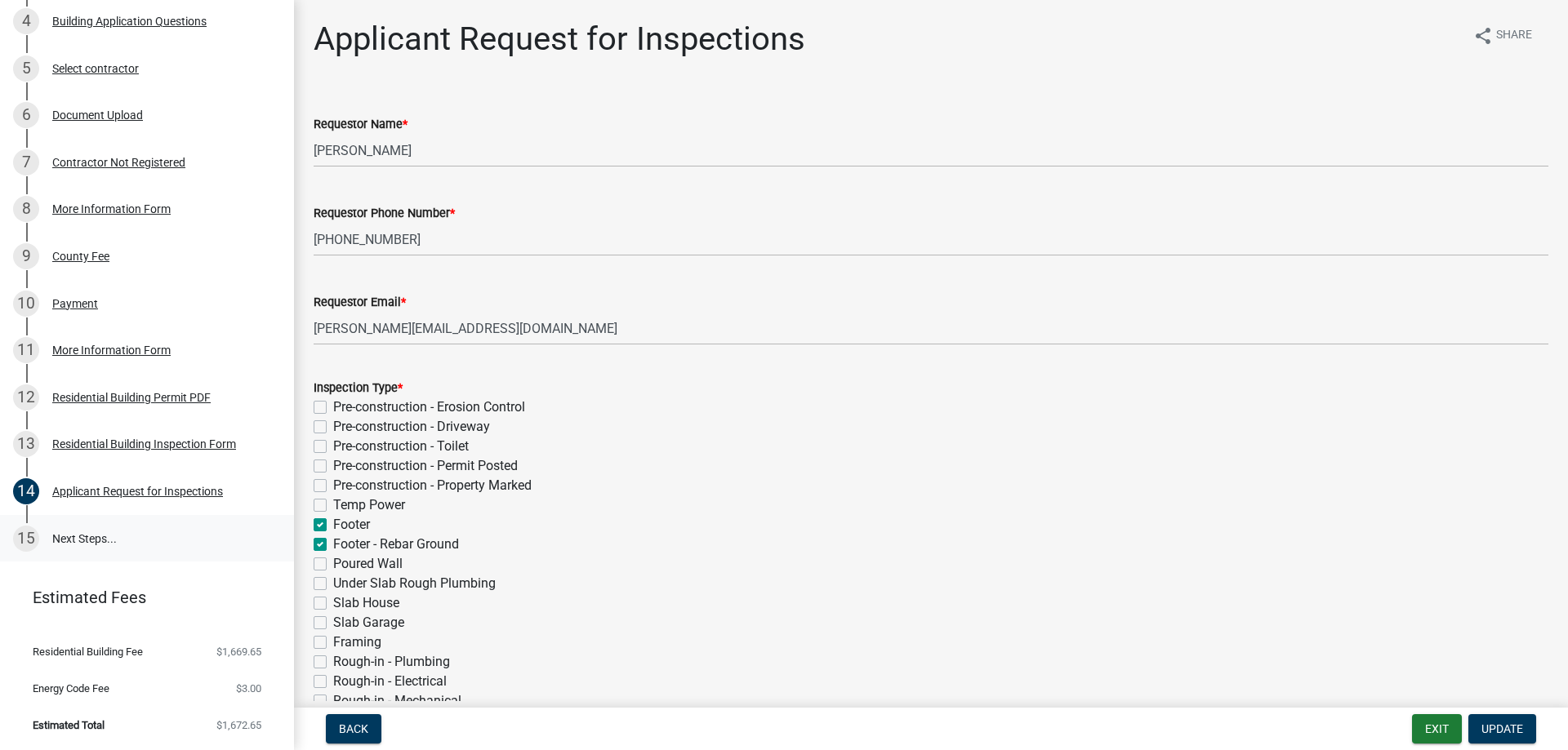
click at [82, 535] on link "15 Next Steps..." at bounding box center [147, 538] width 294 height 47
click at [132, 117] on div "Document Upload" at bounding box center [97, 115] width 90 height 12
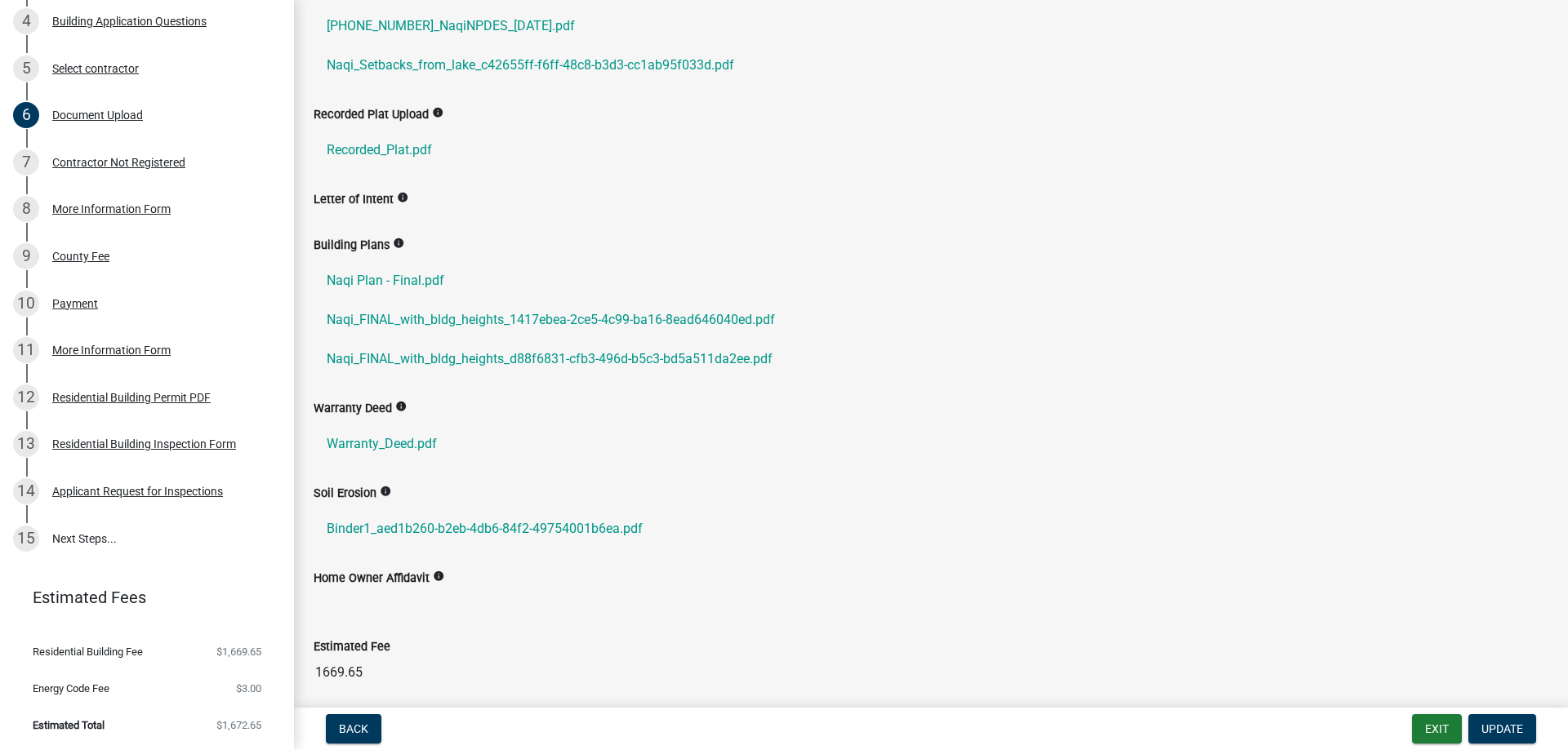
scroll to position [432, 0]
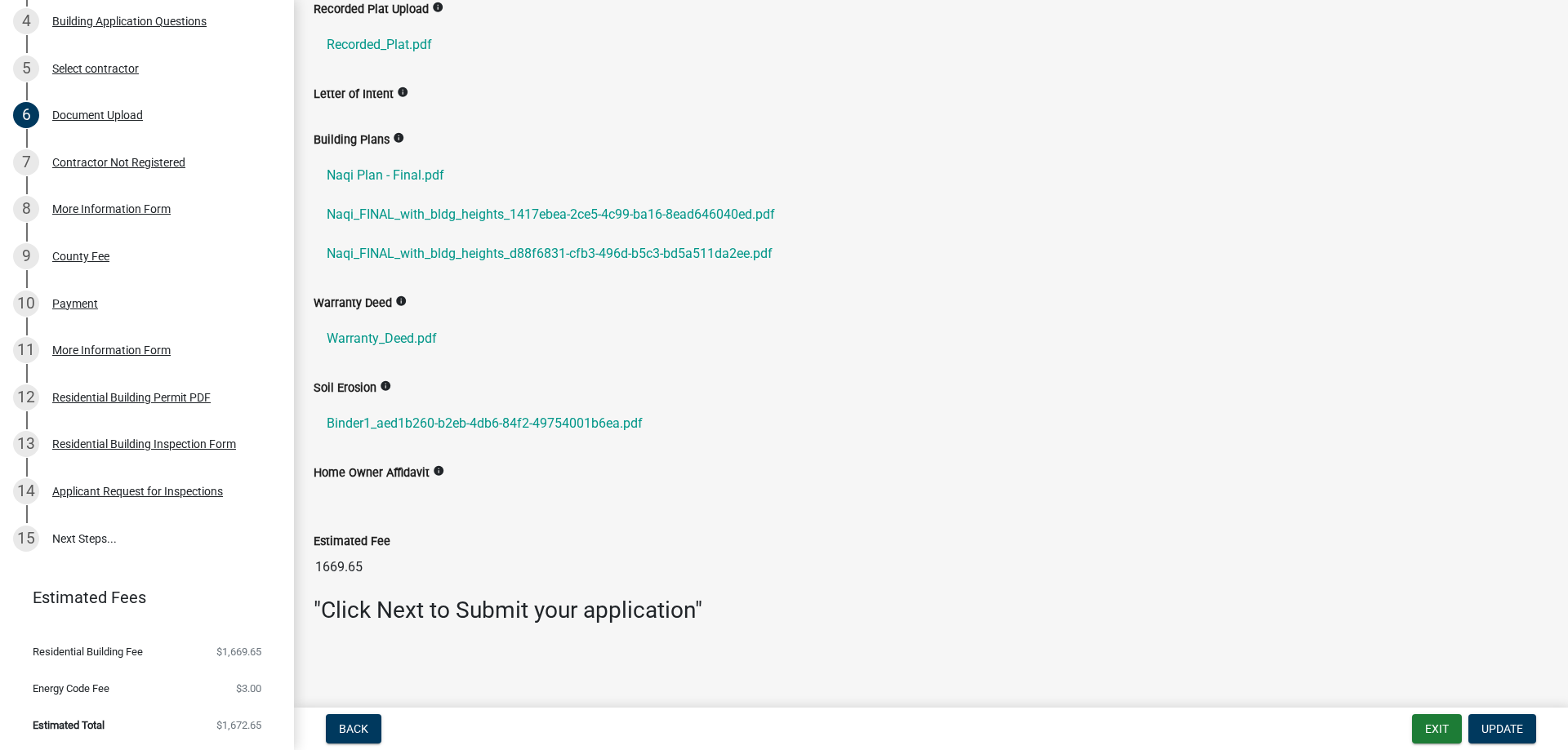
click at [411, 482] on div "Home Owner Affidavit info" at bounding box center [931, 472] width 1235 height 19
click at [416, 506] on div "Home Owner Affidavit info" at bounding box center [930, 486] width 1259 height 46
click at [437, 555] on input "1669.65" at bounding box center [931, 567] width 1235 height 33
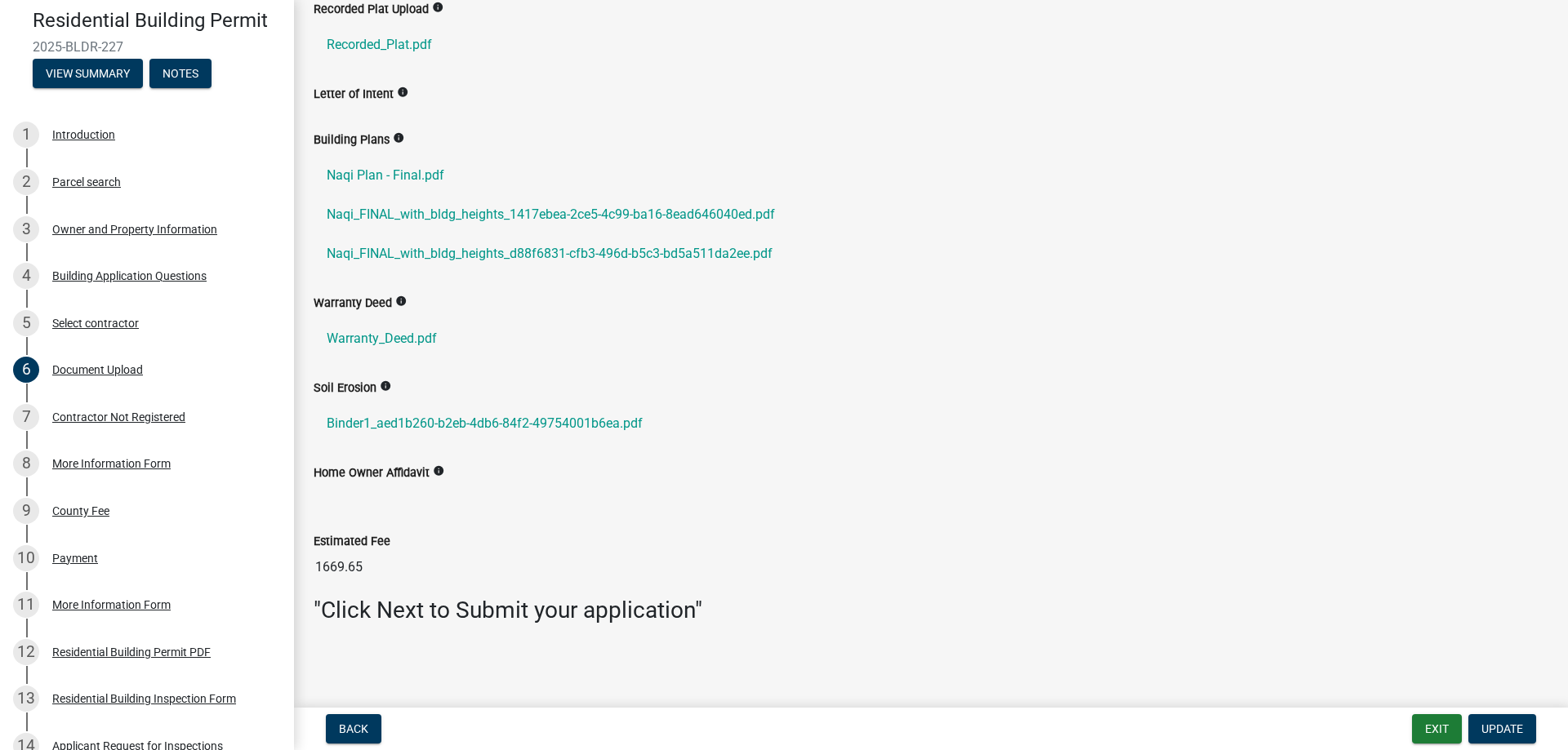
scroll to position [0, 0]
